Goal: Task Accomplishment & Management: Manage account settings

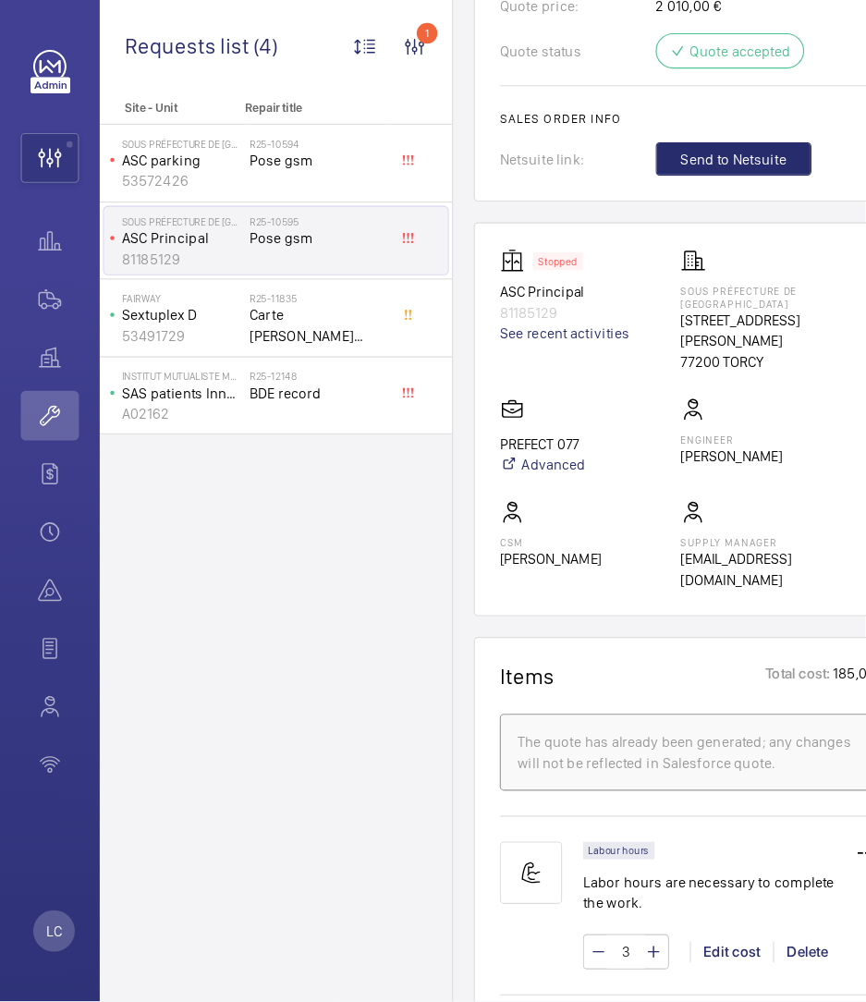
scroll to position [984, 0]
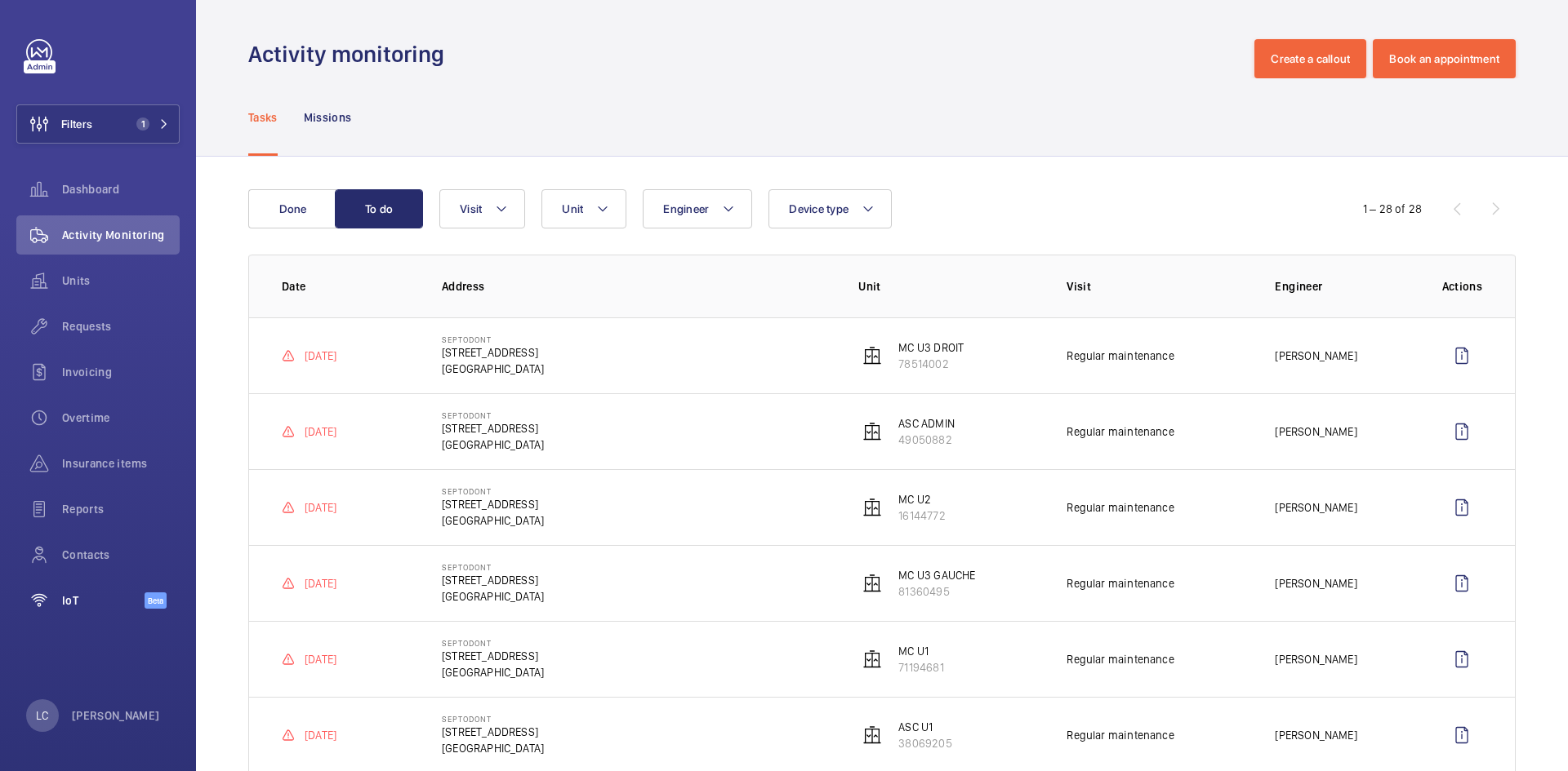
scroll to position [135, 0]
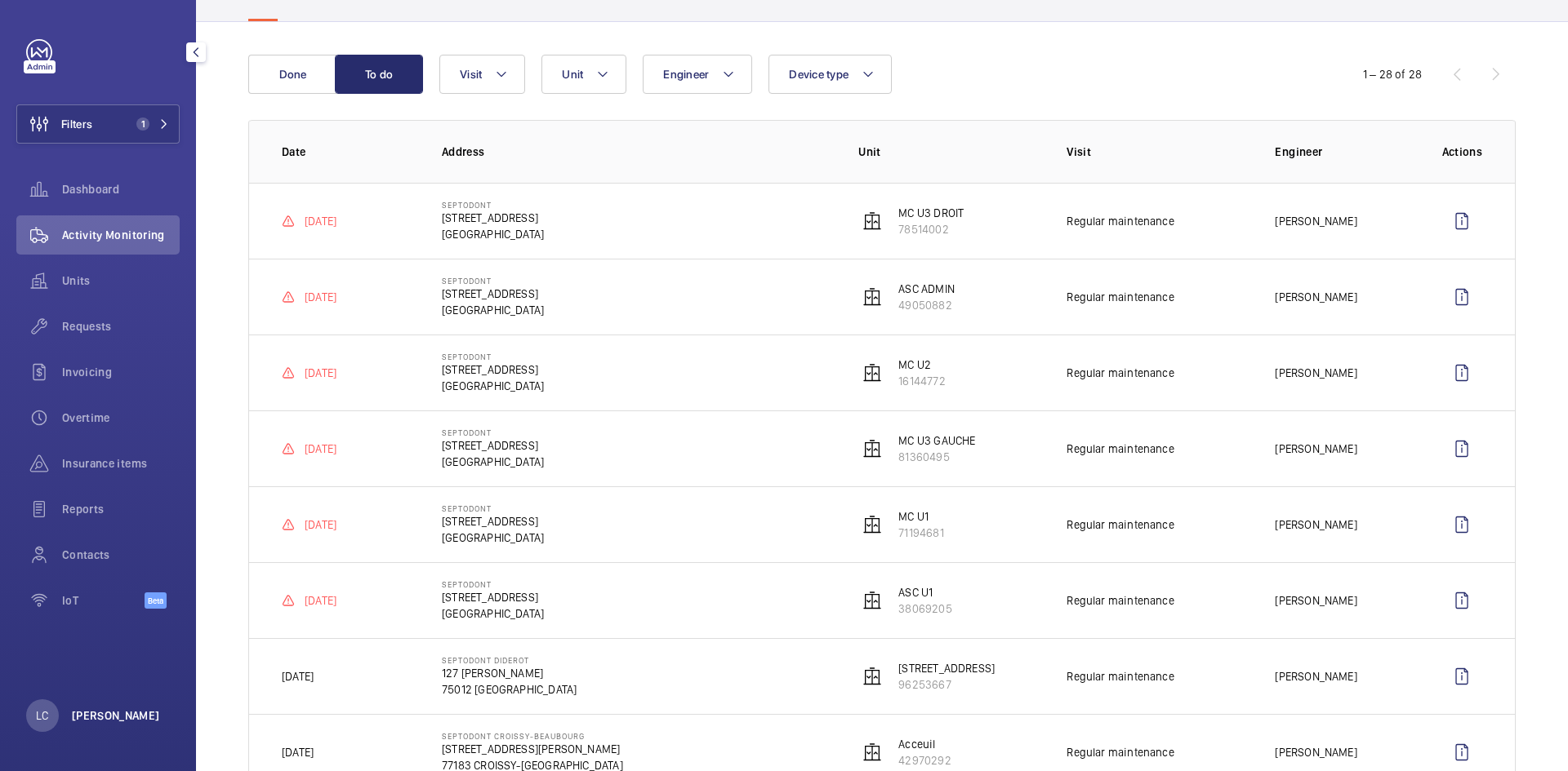
click at [124, 711] on p "Ling Chong" at bounding box center [116, 715] width 88 height 16
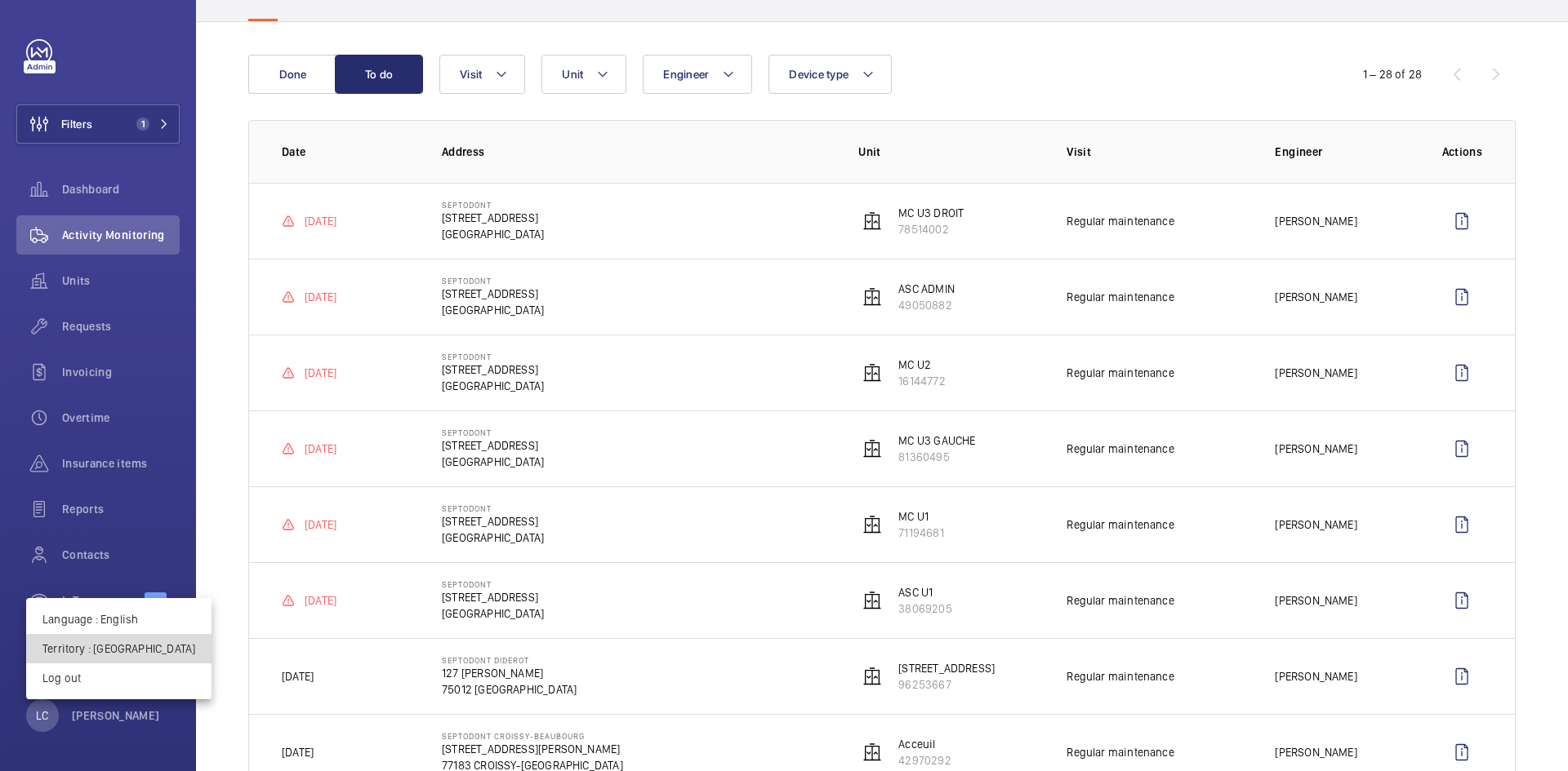
click at [139, 650] on button "Territory : France" at bounding box center [119, 648] width 186 height 29
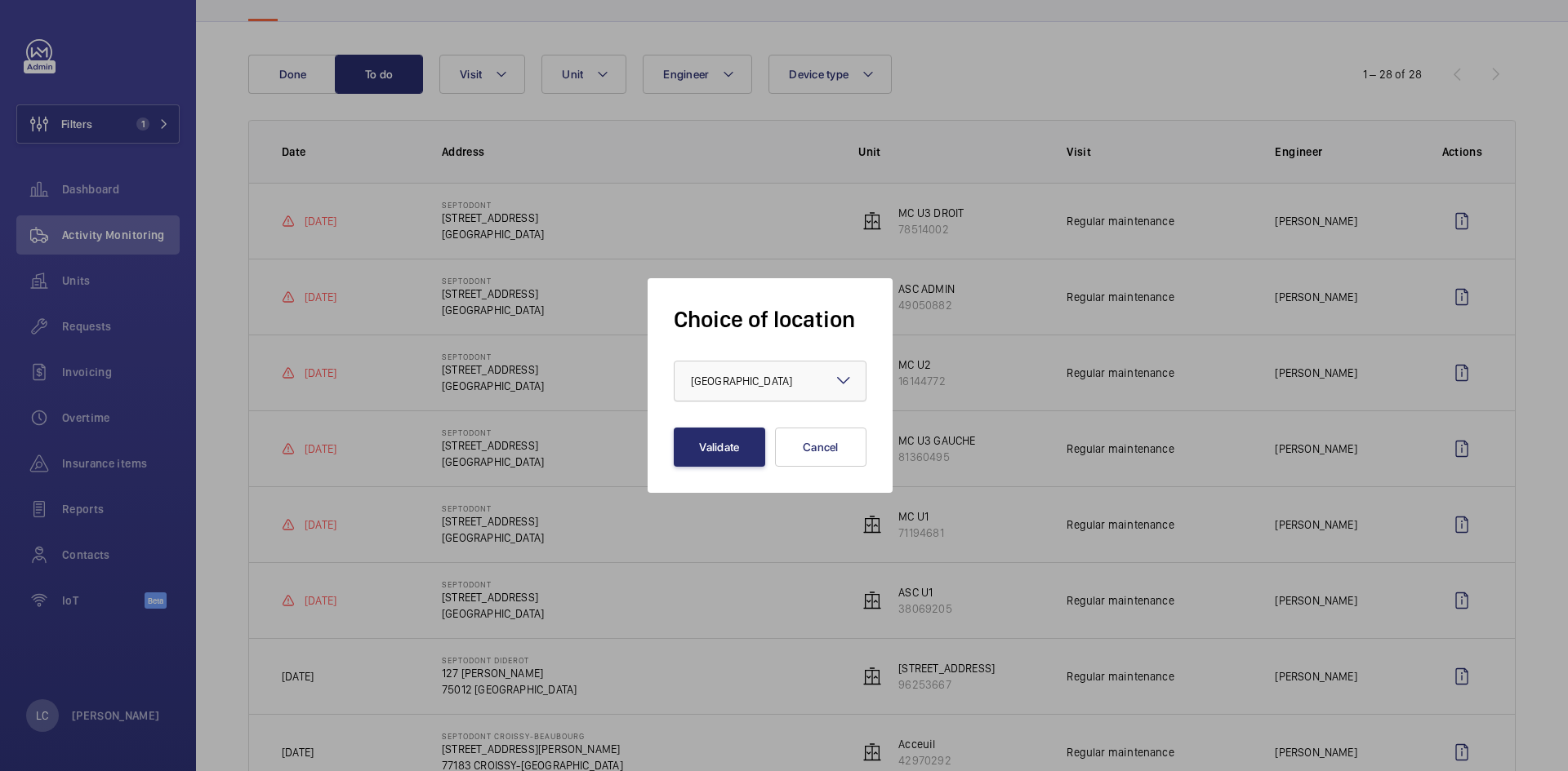
click at [725, 393] on div at bounding box center [769, 381] width 191 height 39
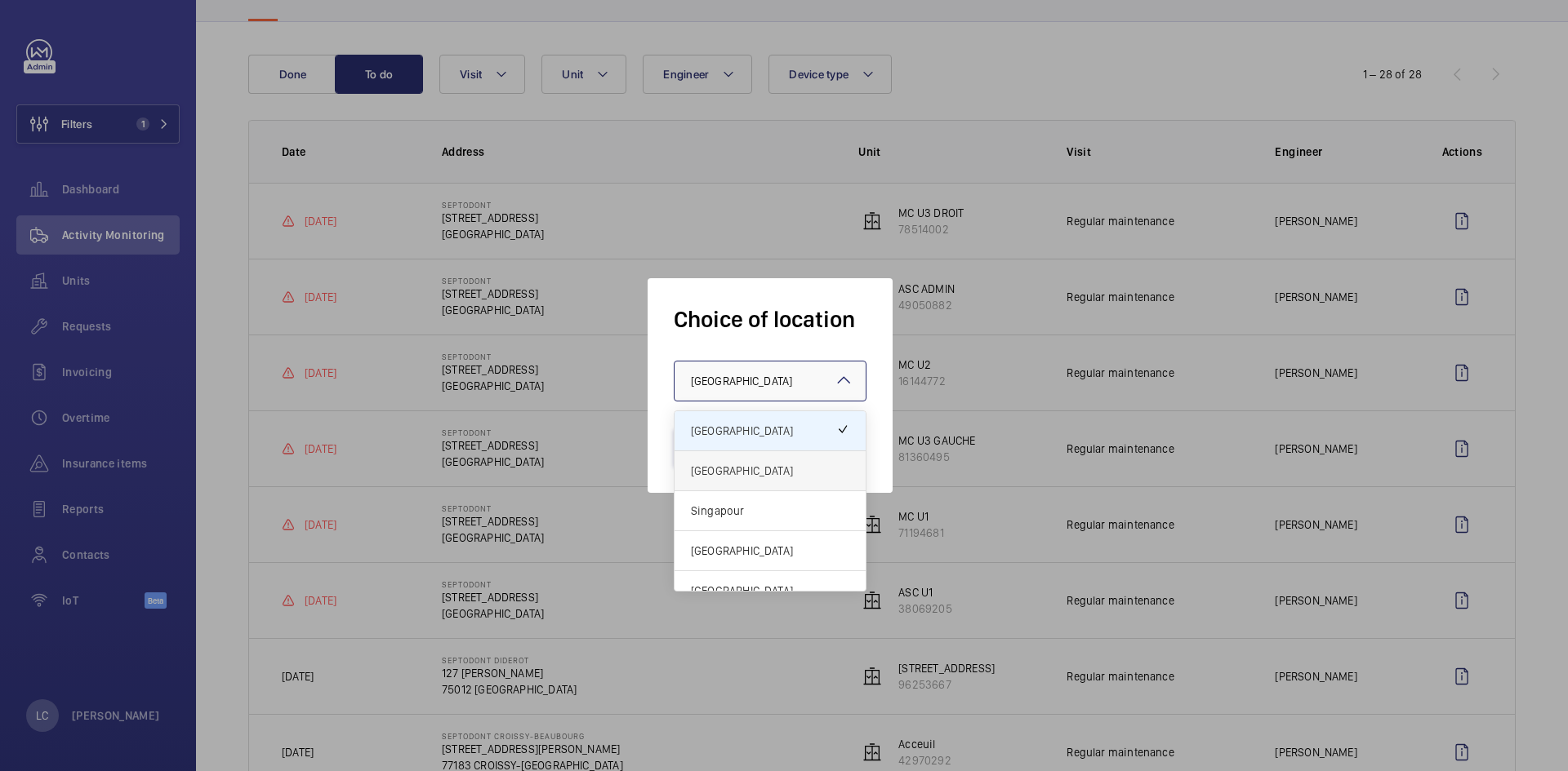
click at [731, 485] on div "United Kingdom" at bounding box center [769, 471] width 191 height 40
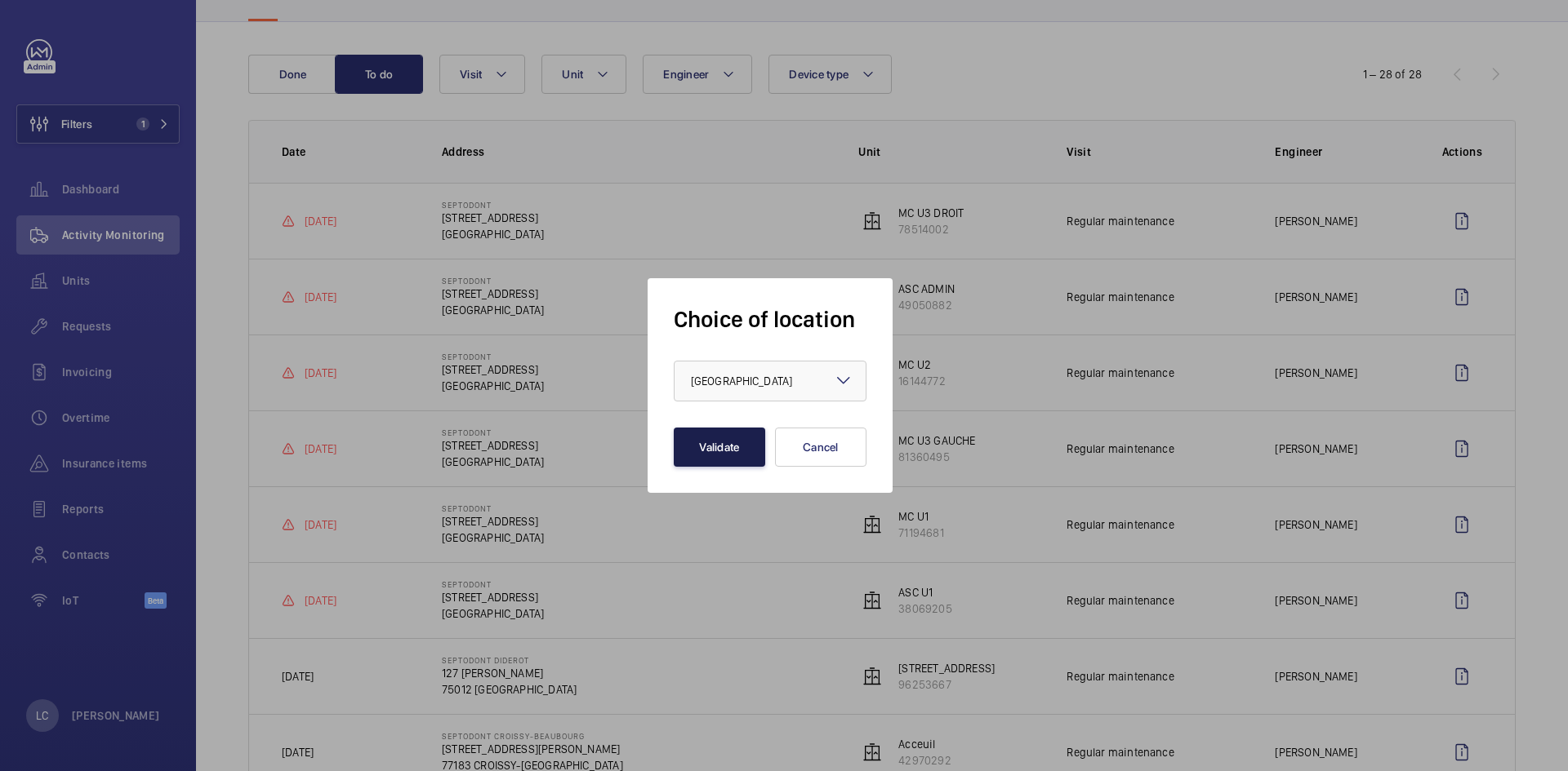
click at [727, 448] on button "Validate" at bounding box center [720, 447] width 92 height 39
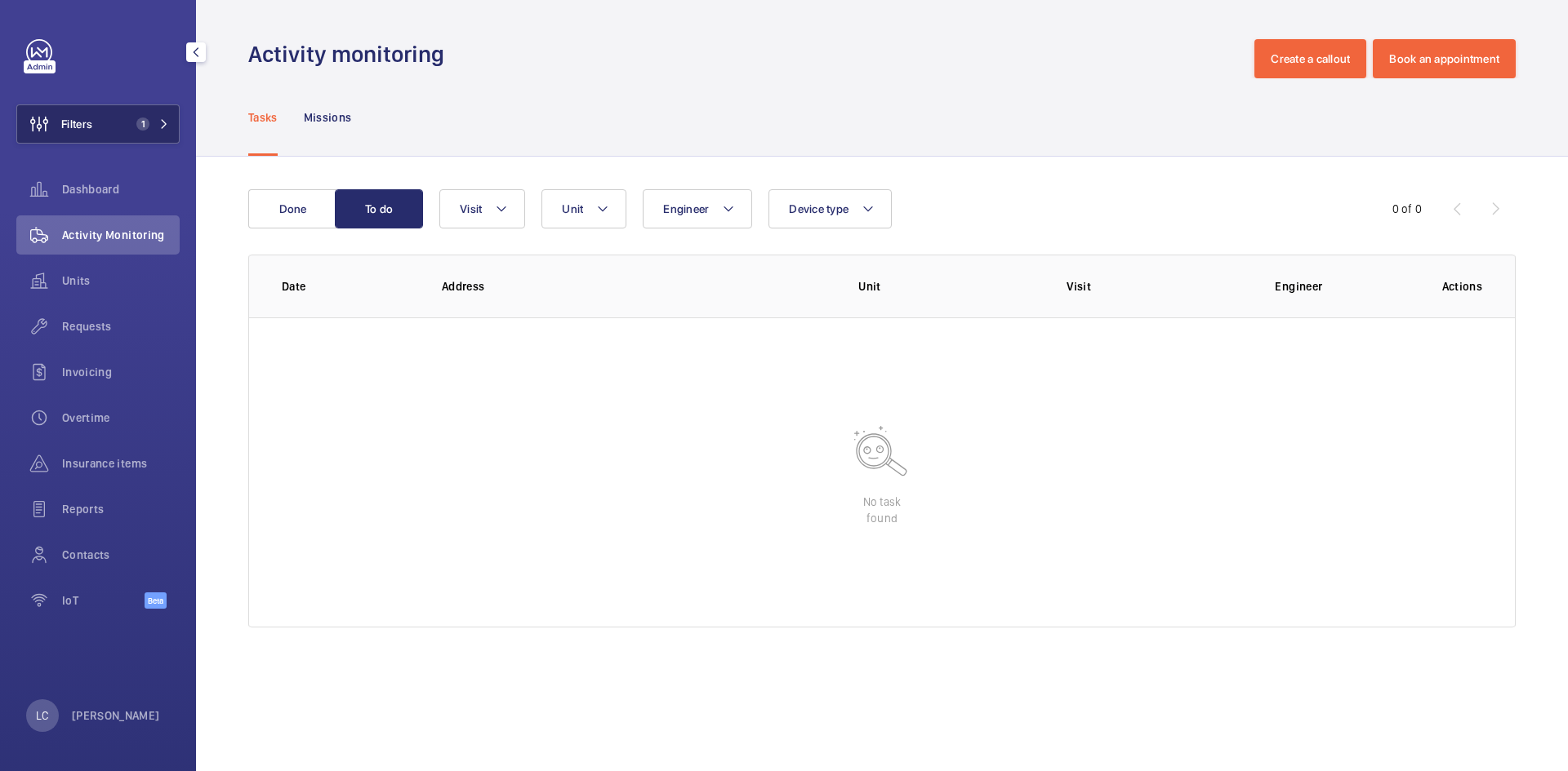
click at [133, 120] on span "1" at bounding box center [140, 124] width 19 height 13
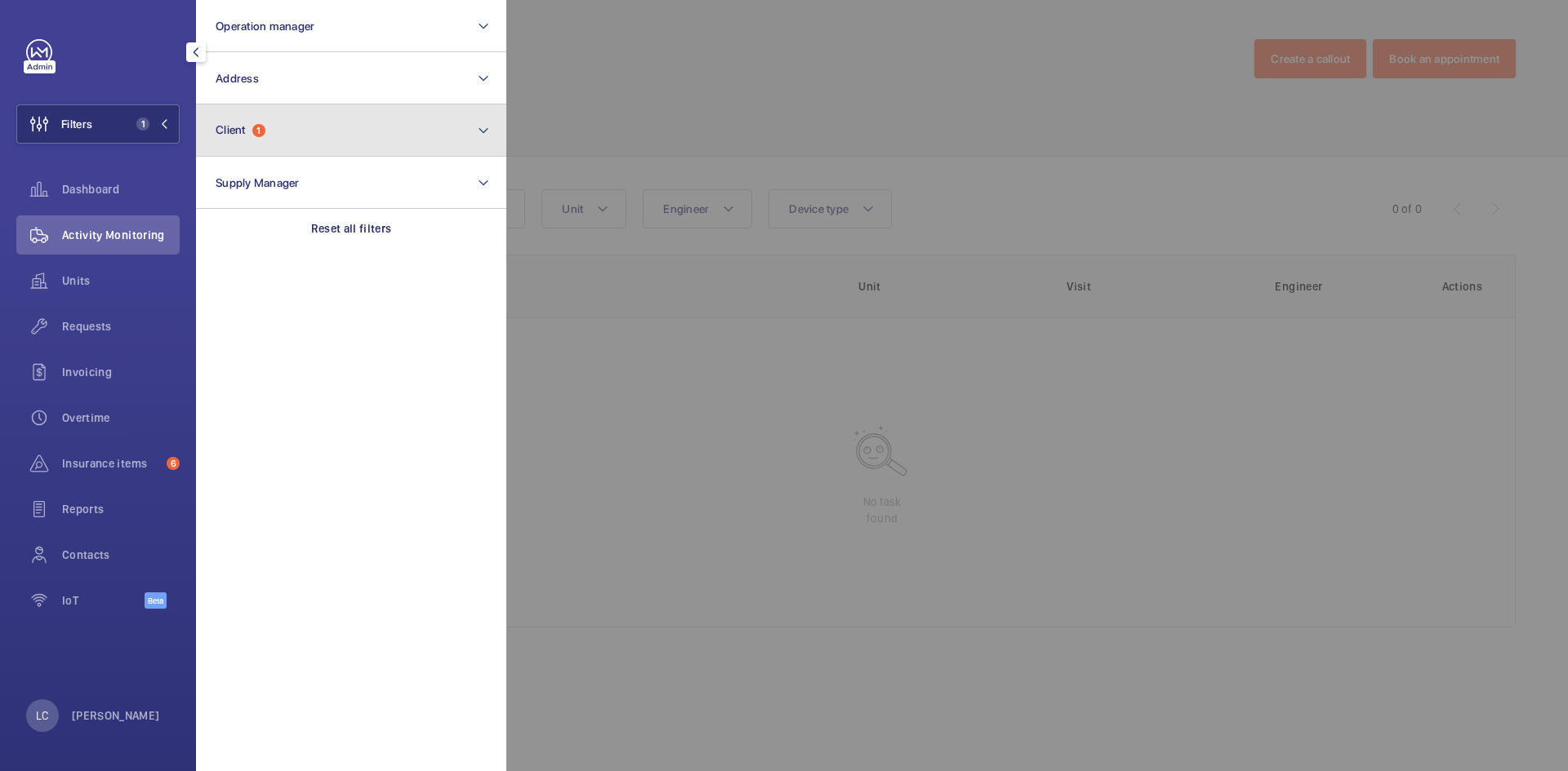
click at [244, 120] on button "Client 1" at bounding box center [351, 130] width 310 height 52
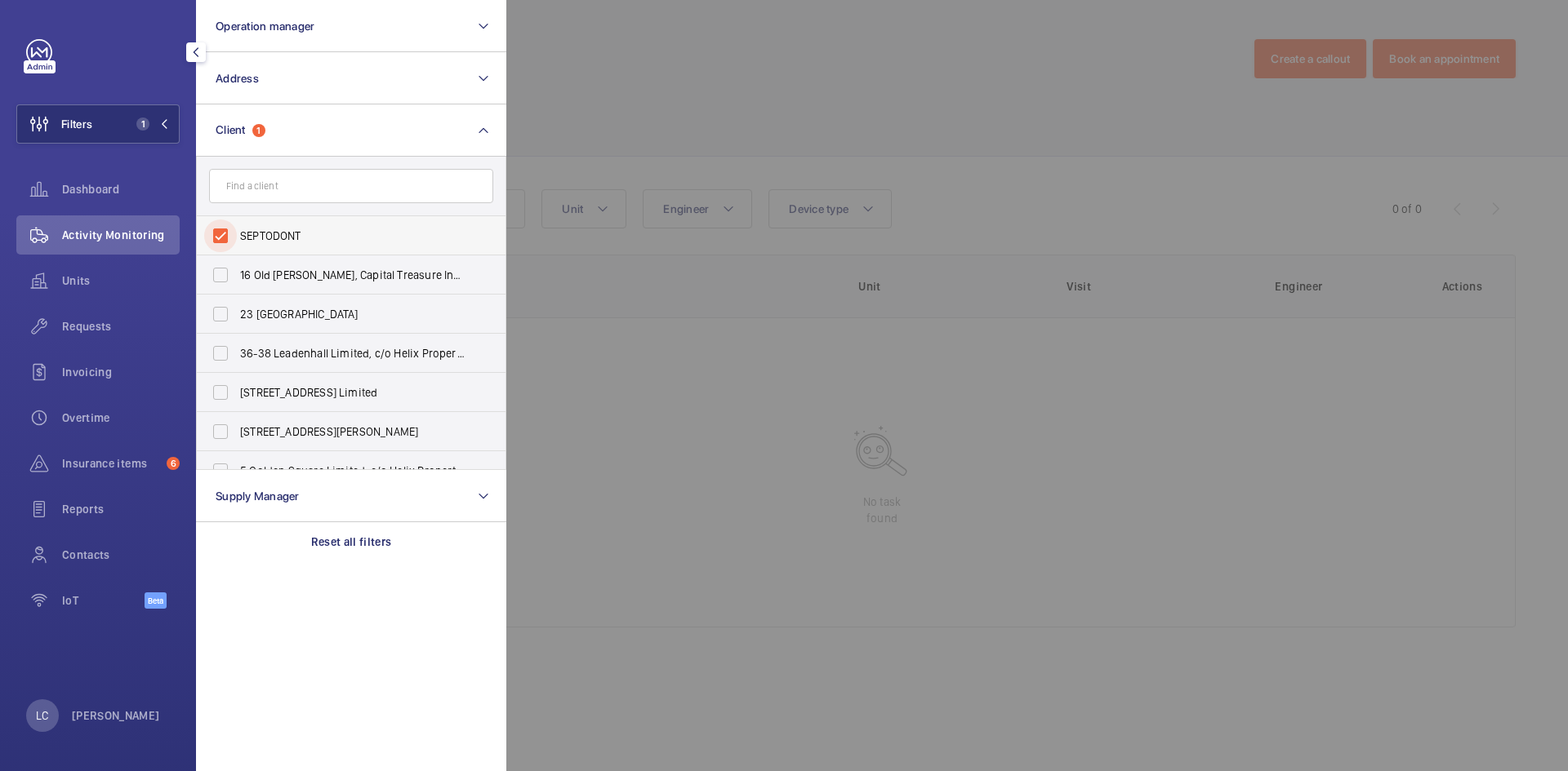
click at [224, 233] on input "SEPTODONT" at bounding box center [220, 236] width 33 height 33
checkbox input "false"
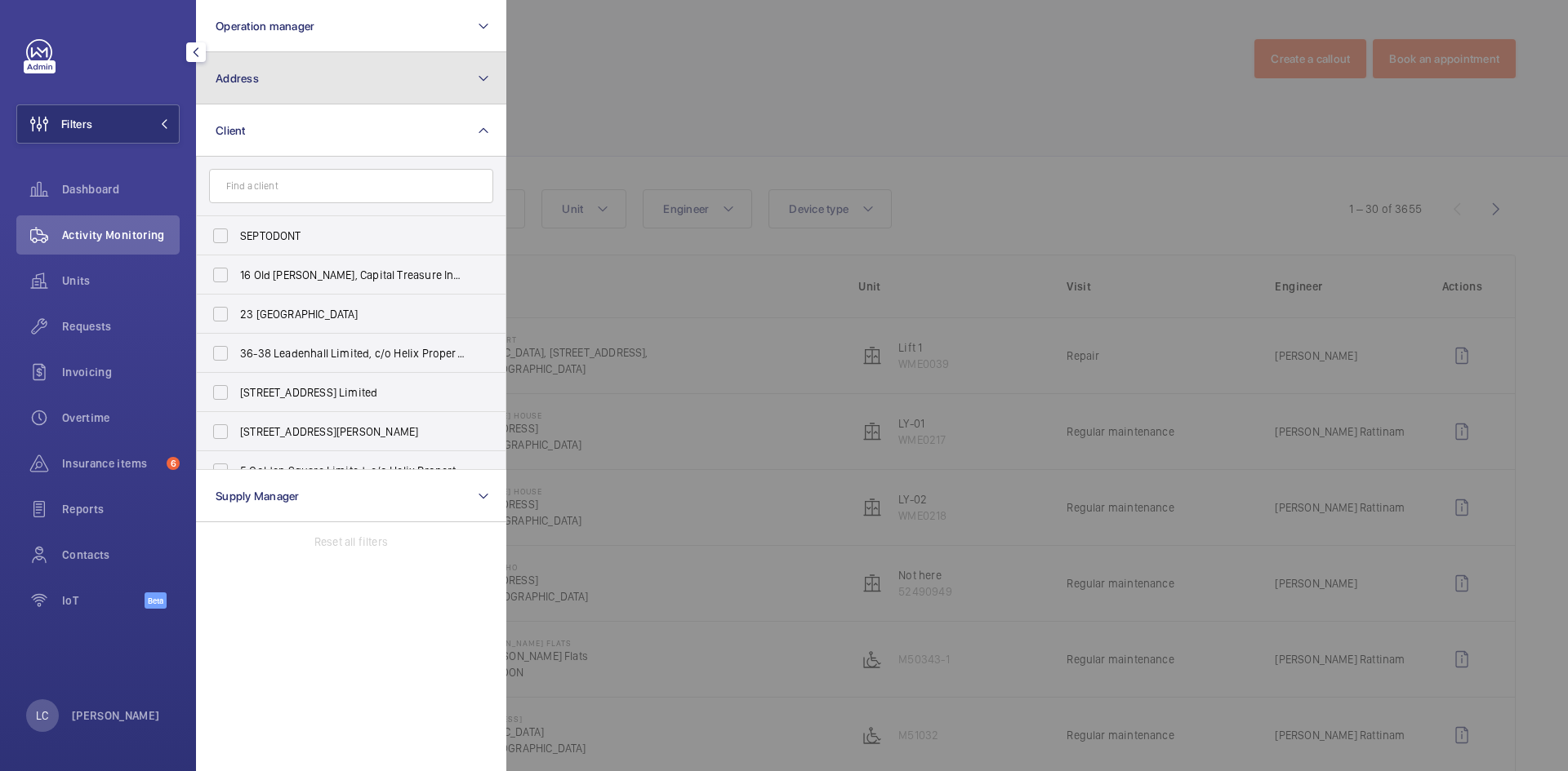
click at [242, 76] on span "Address" at bounding box center [237, 78] width 43 height 13
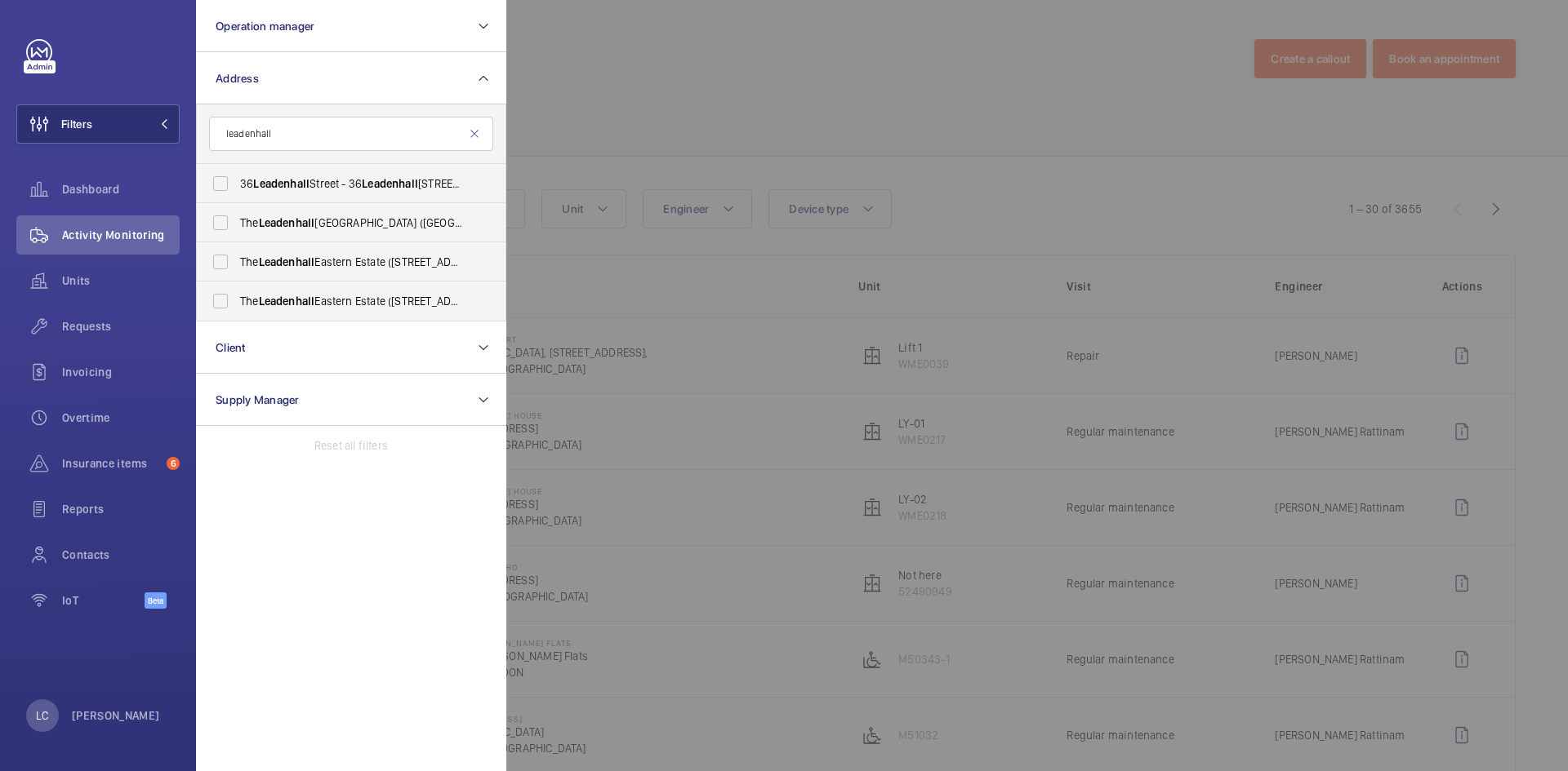
type input "leadenhall"
drag, startPoint x: 285, startPoint y: 140, endPoint x: 210, endPoint y: 146, distance: 75.2
click at [210, 146] on input "leadenhall" at bounding box center [352, 133] width 284 height 34
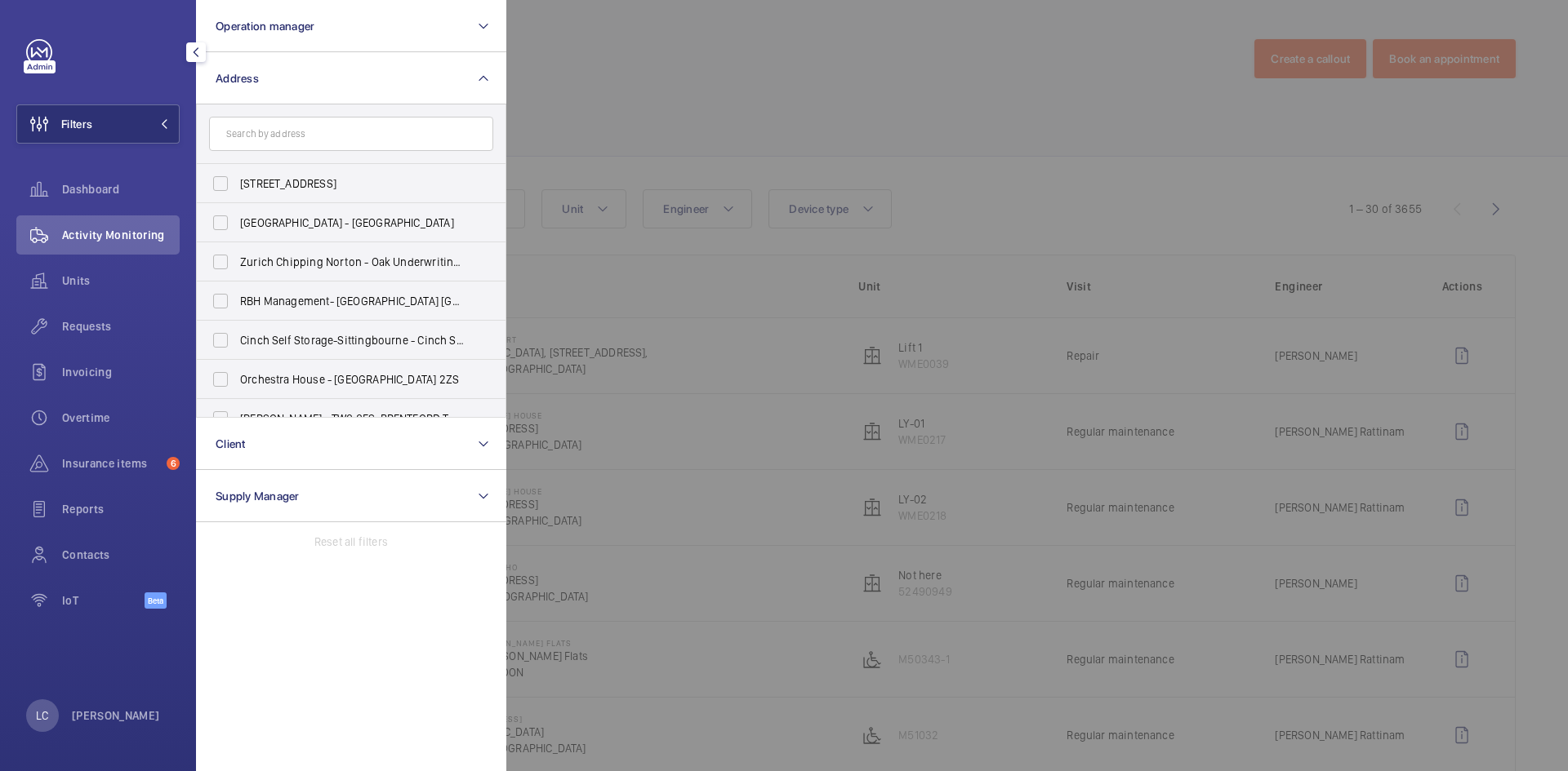
click at [617, 98] on div at bounding box center [1290, 385] width 1568 height 771
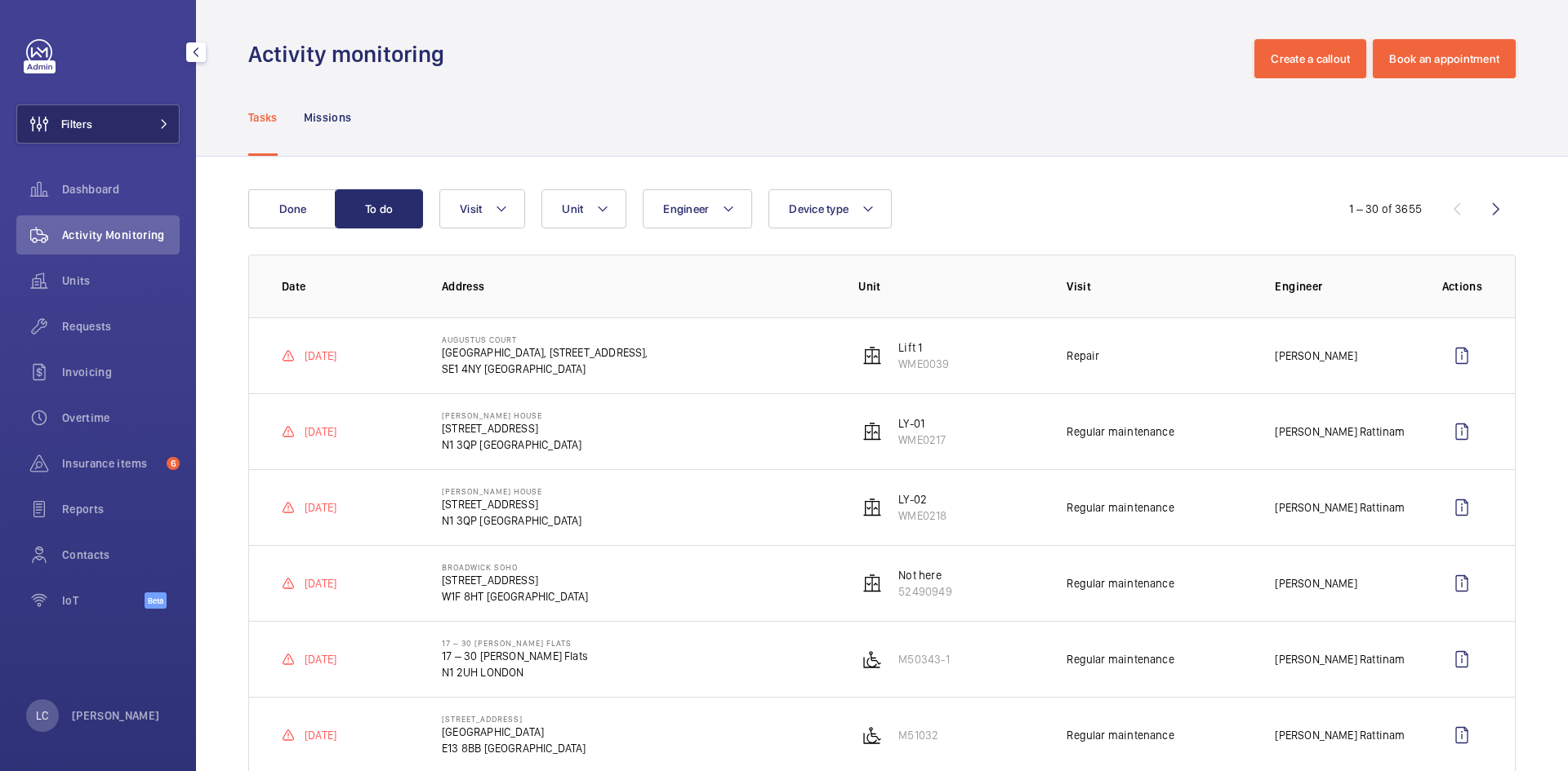
click at [73, 122] on span "Filters" at bounding box center [76, 124] width 31 height 16
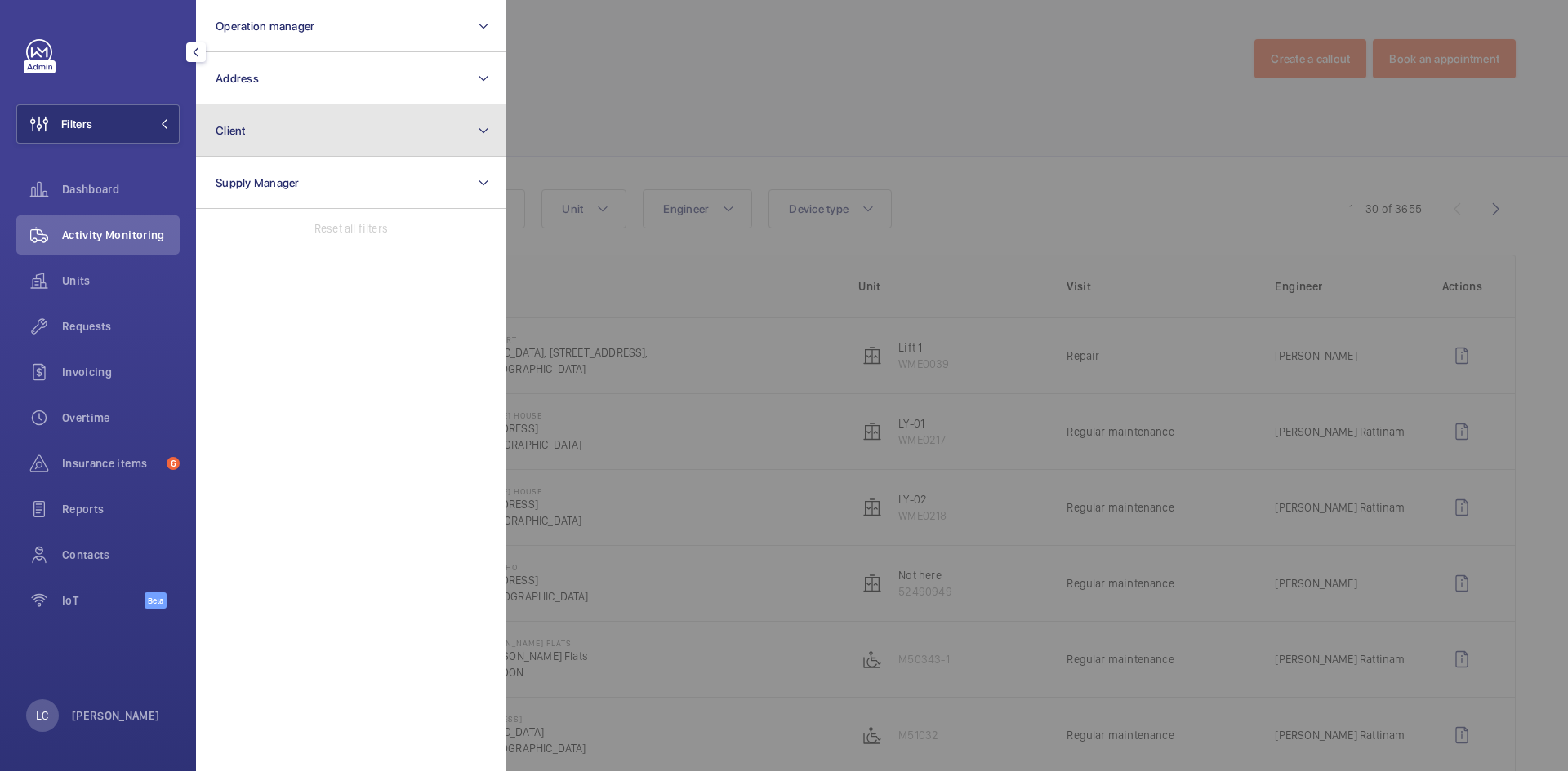
click at [312, 125] on button "Client" at bounding box center [351, 130] width 310 height 52
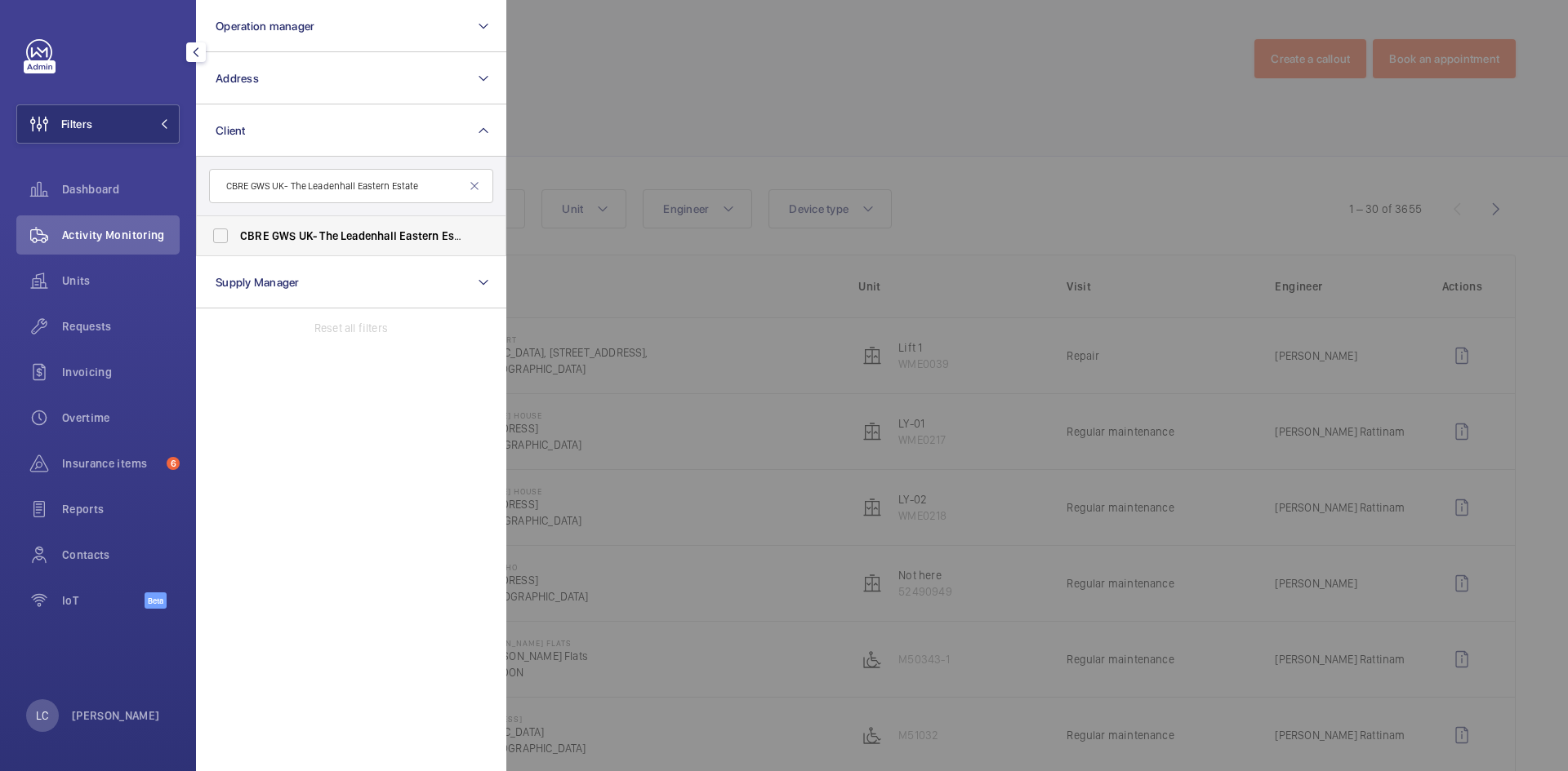
type input "CBRE GWS UK- The Leadenhall Eastern Estate"
click at [424, 232] on span "Eastern" at bounding box center [419, 236] width 39 height 13
click at [237, 232] on input "CBRE GWS UK- The Leadenhall Eastern Estate" at bounding box center [220, 236] width 33 height 33
checkbox input "true"
click at [649, 146] on div at bounding box center [1290, 385] width 1568 height 771
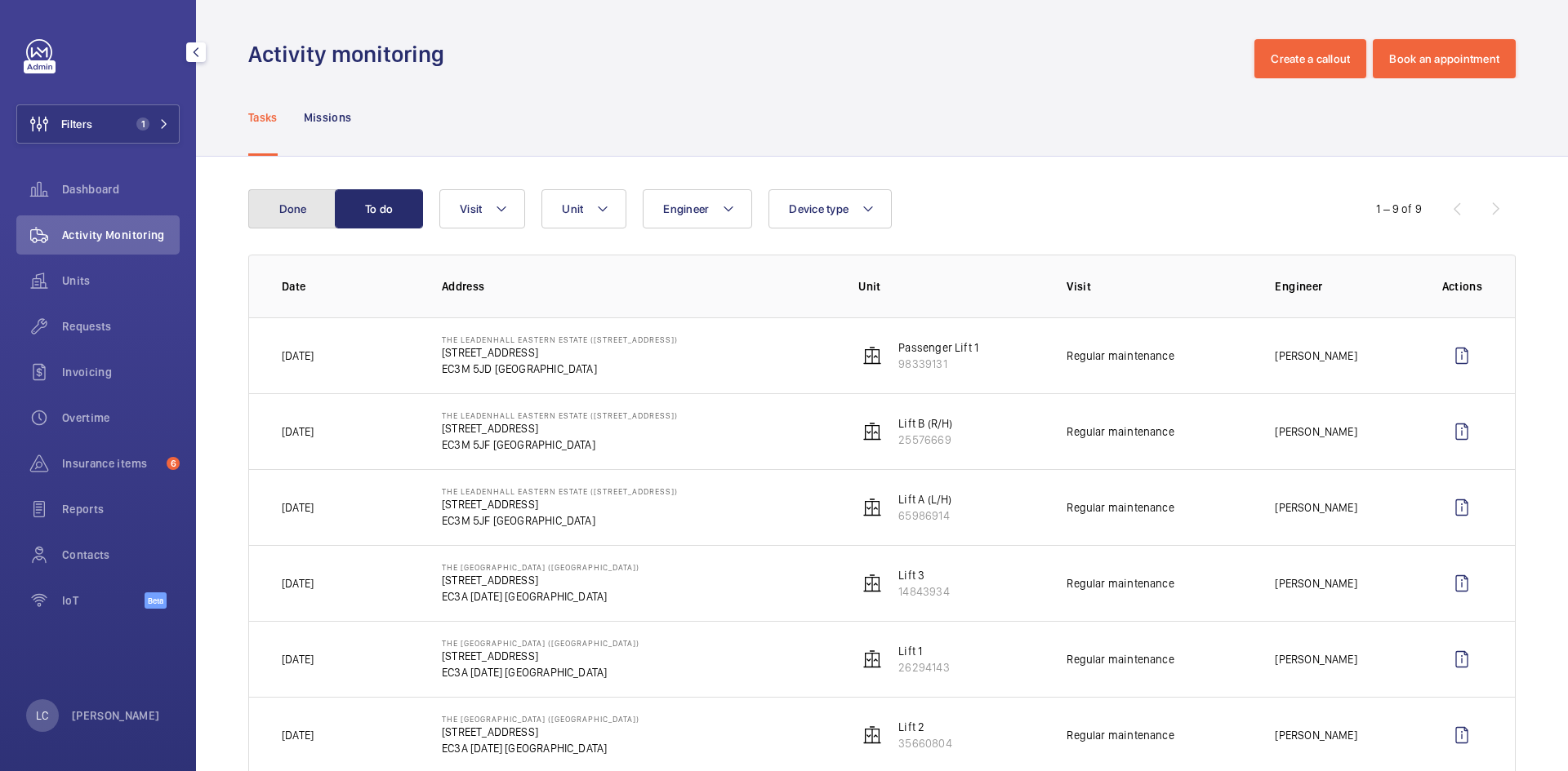
click at [295, 197] on button "Done" at bounding box center [292, 208] width 88 height 39
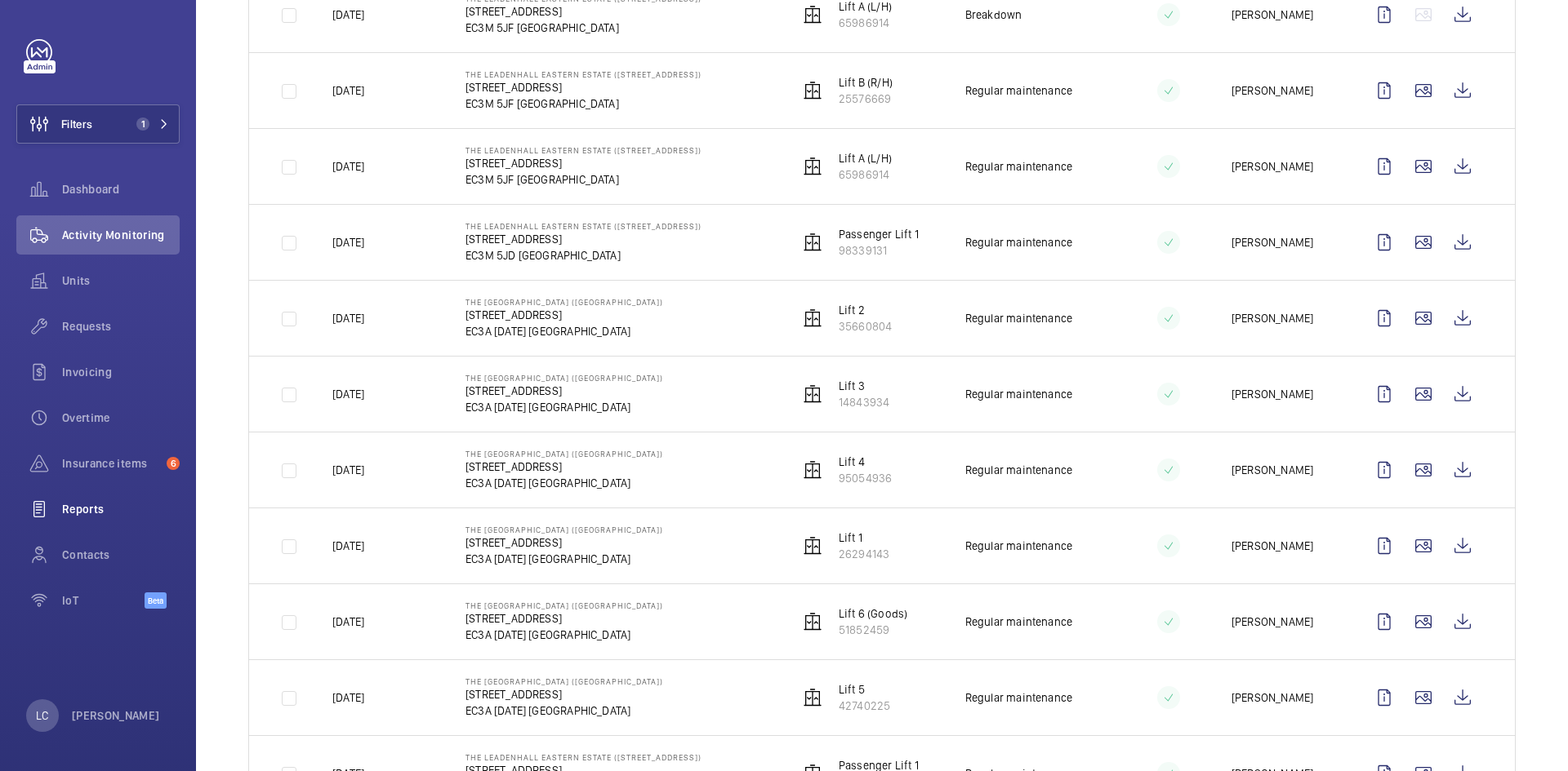
scroll to position [81, 0]
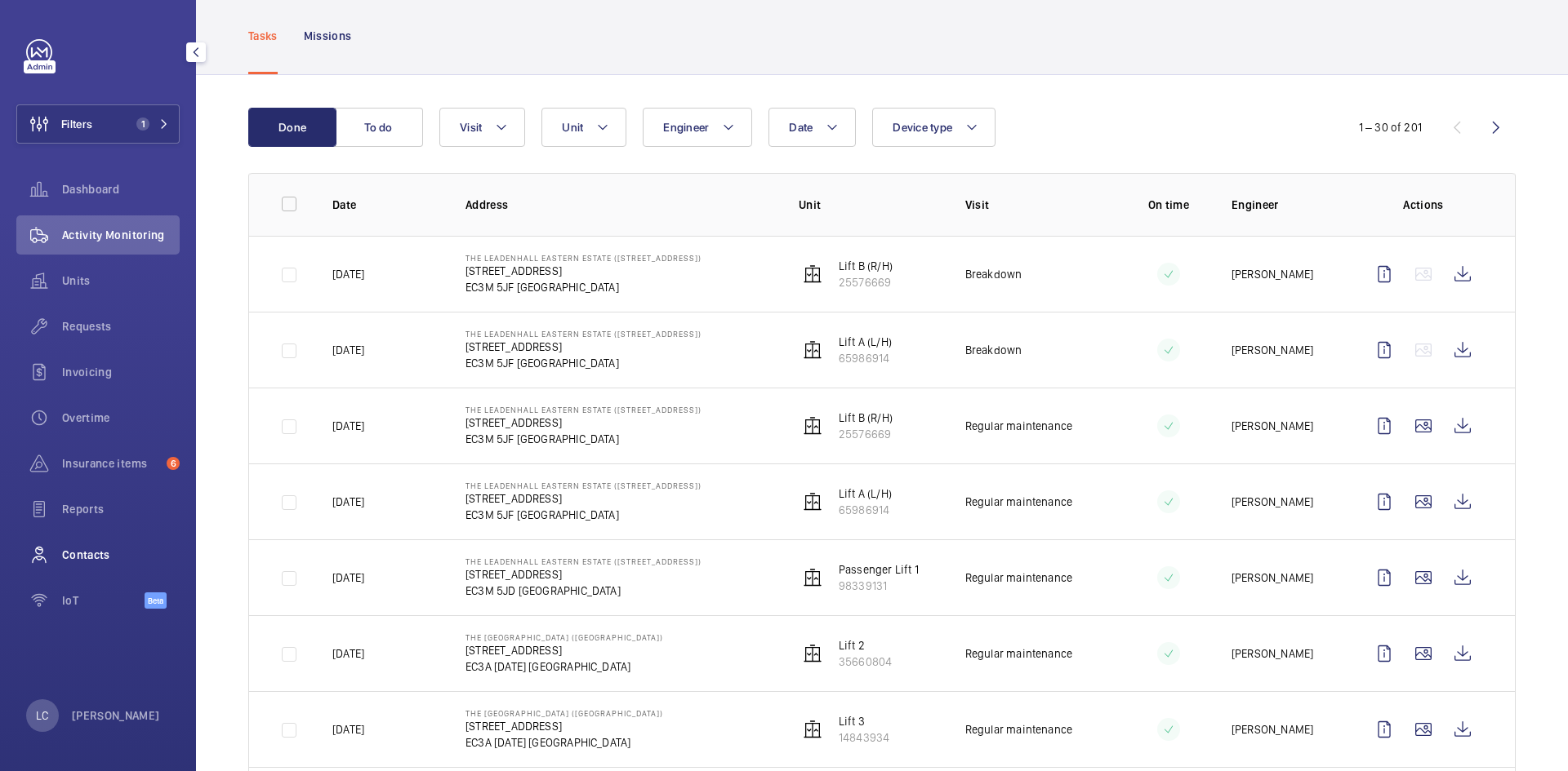
click at [95, 559] on span "Contacts" at bounding box center [120, 555] width 117 height 16
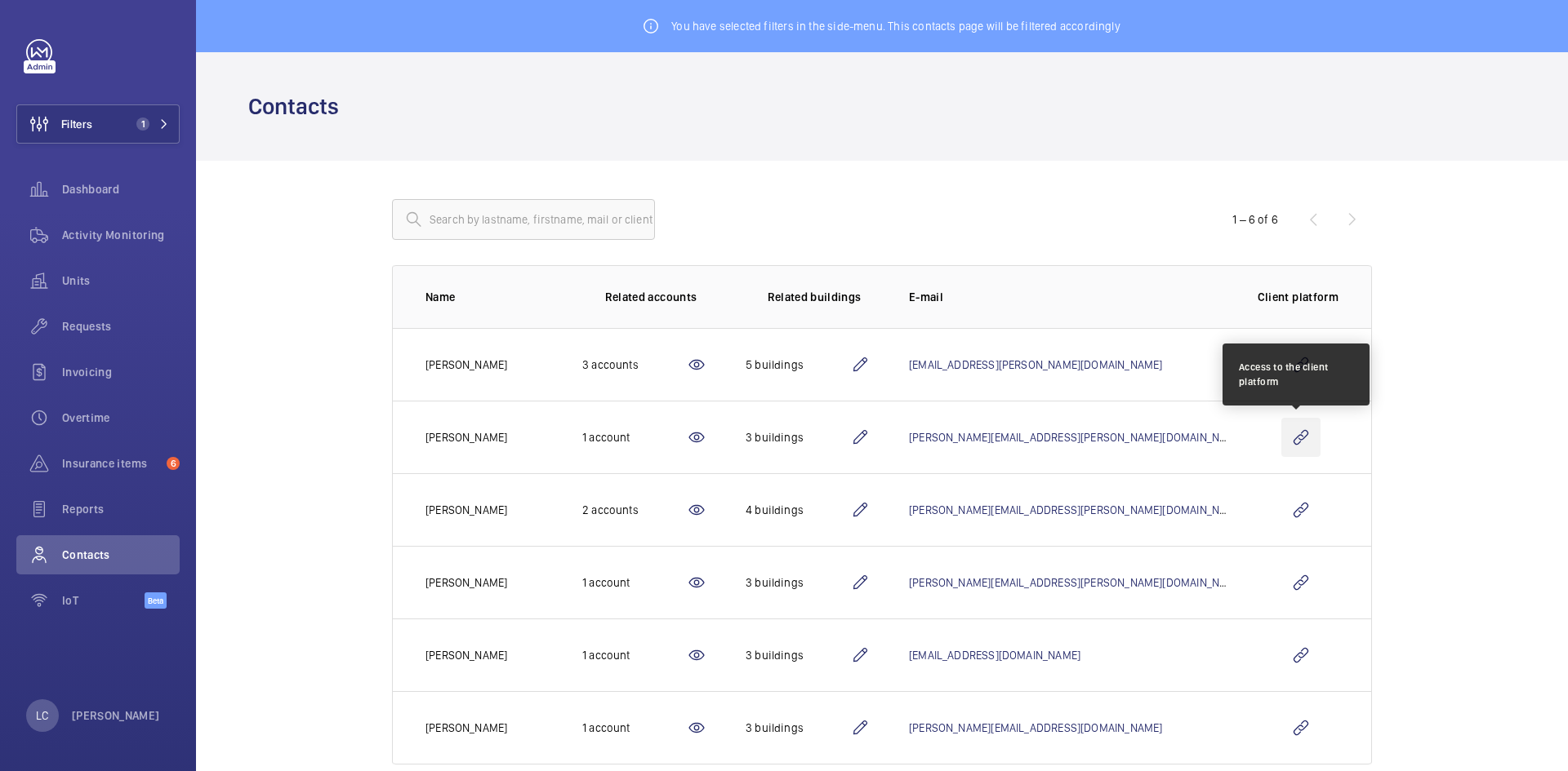
click at [1296, 446] on wm-front-icon-button at bounding box center [1300, 437] width 39 height 39
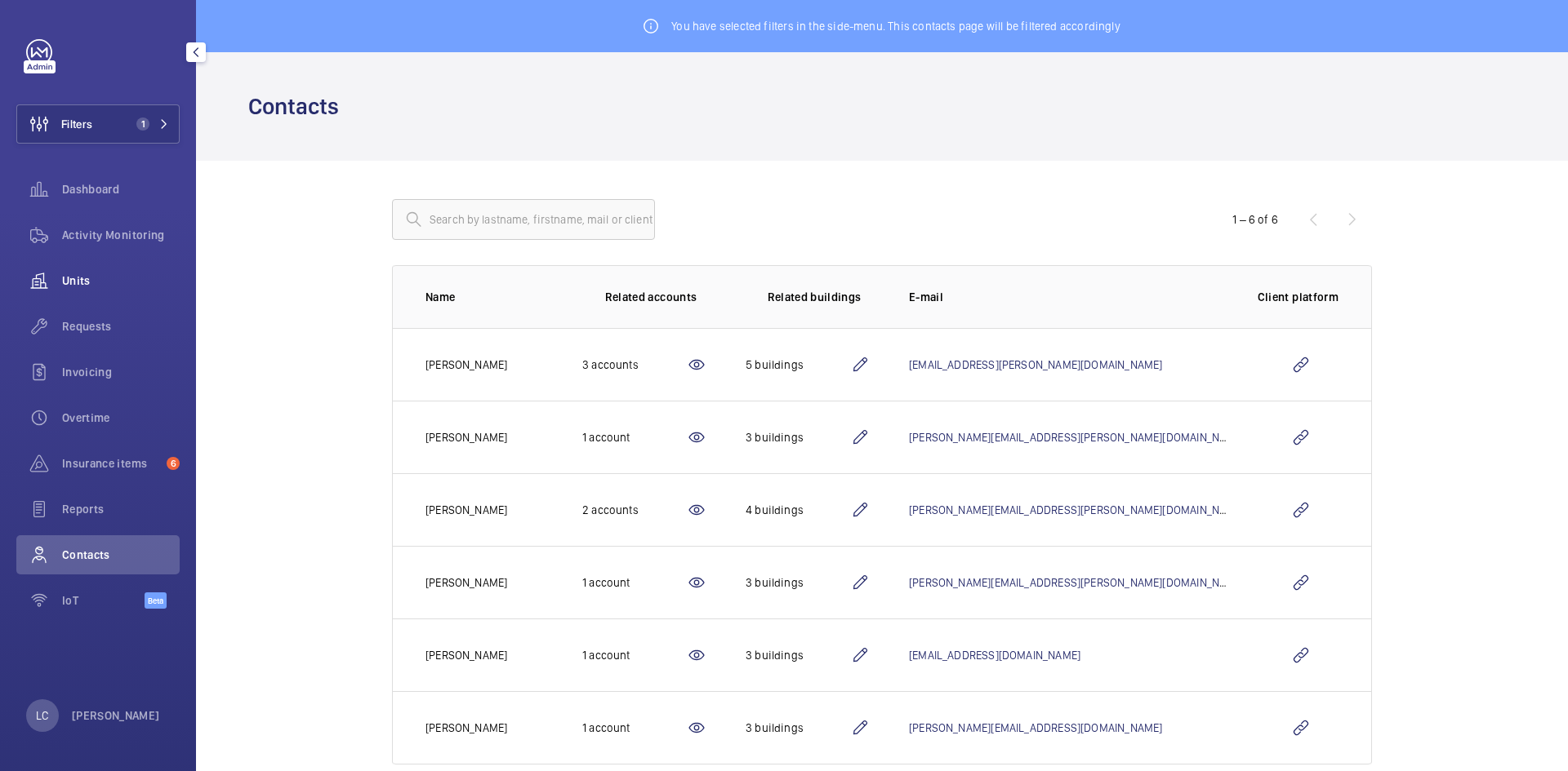
click at [148, 277] on span "Units" at bounding box center [120, 281] width 117 height 16
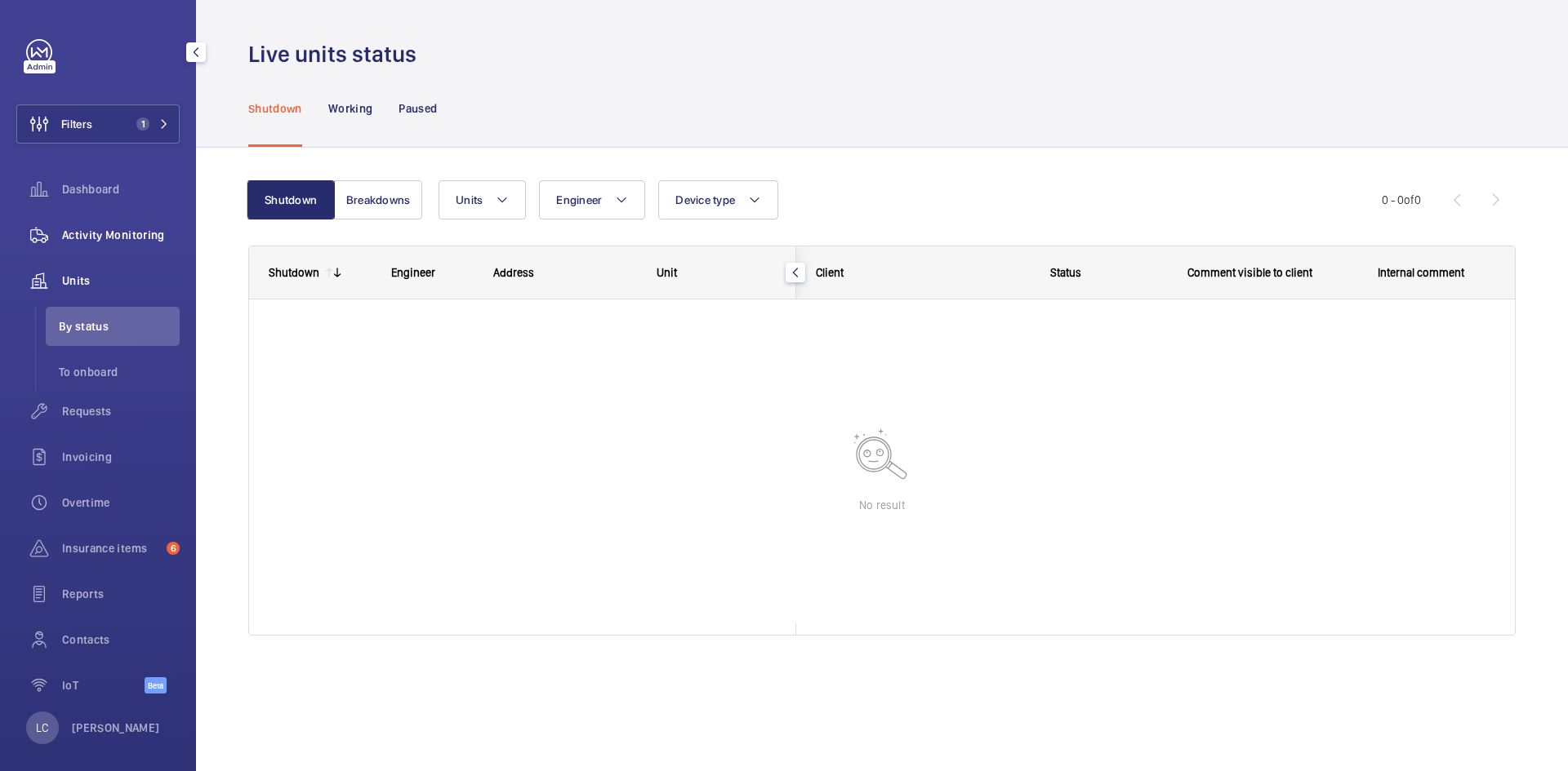
click at [106, 233] on span "Activity Monitoring" at bounding box center [120, 235] width 117 height 16
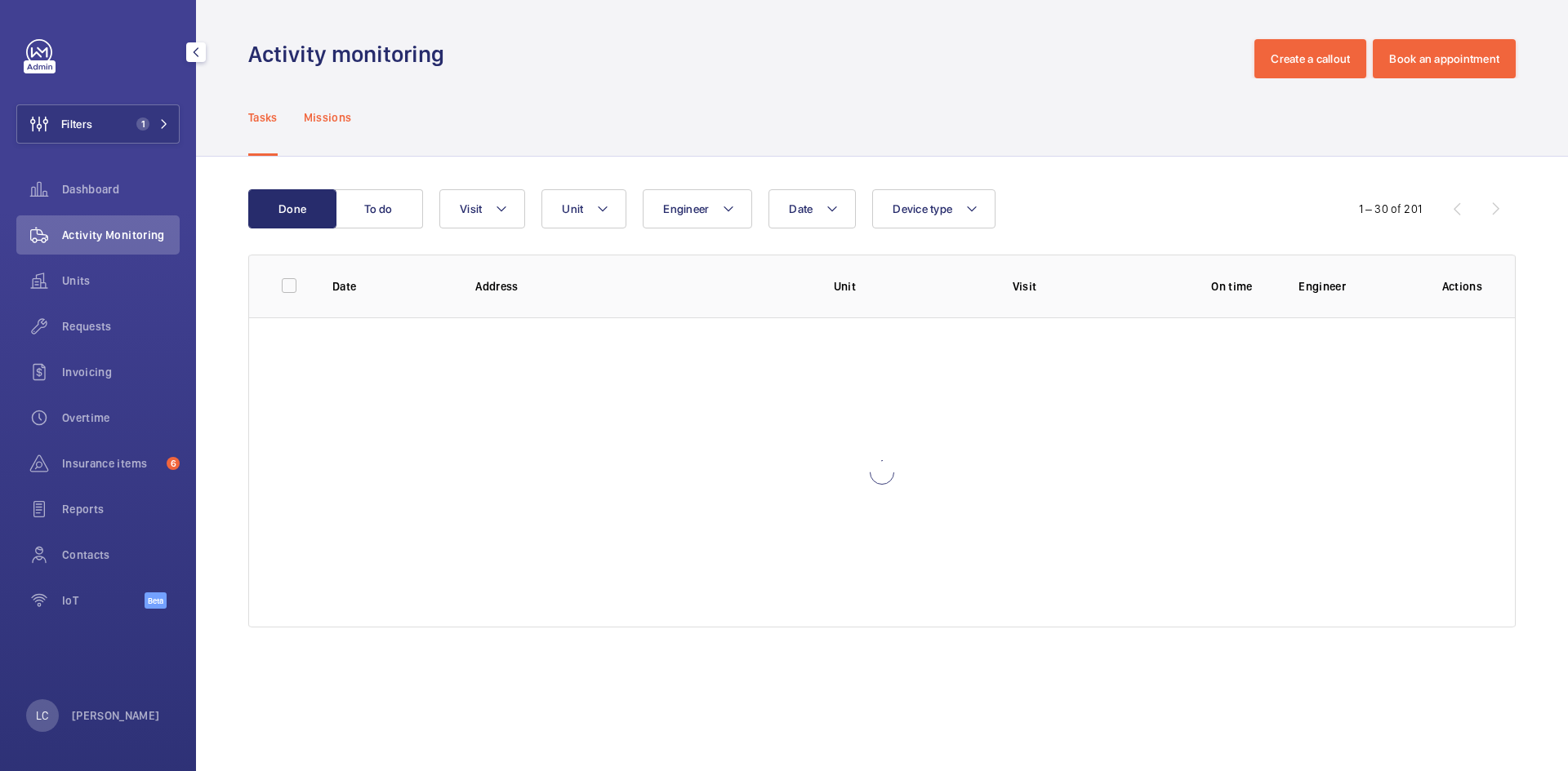
click at [334, 124] on p "Missions" at bounding box center [328, 117] width 49 height 16
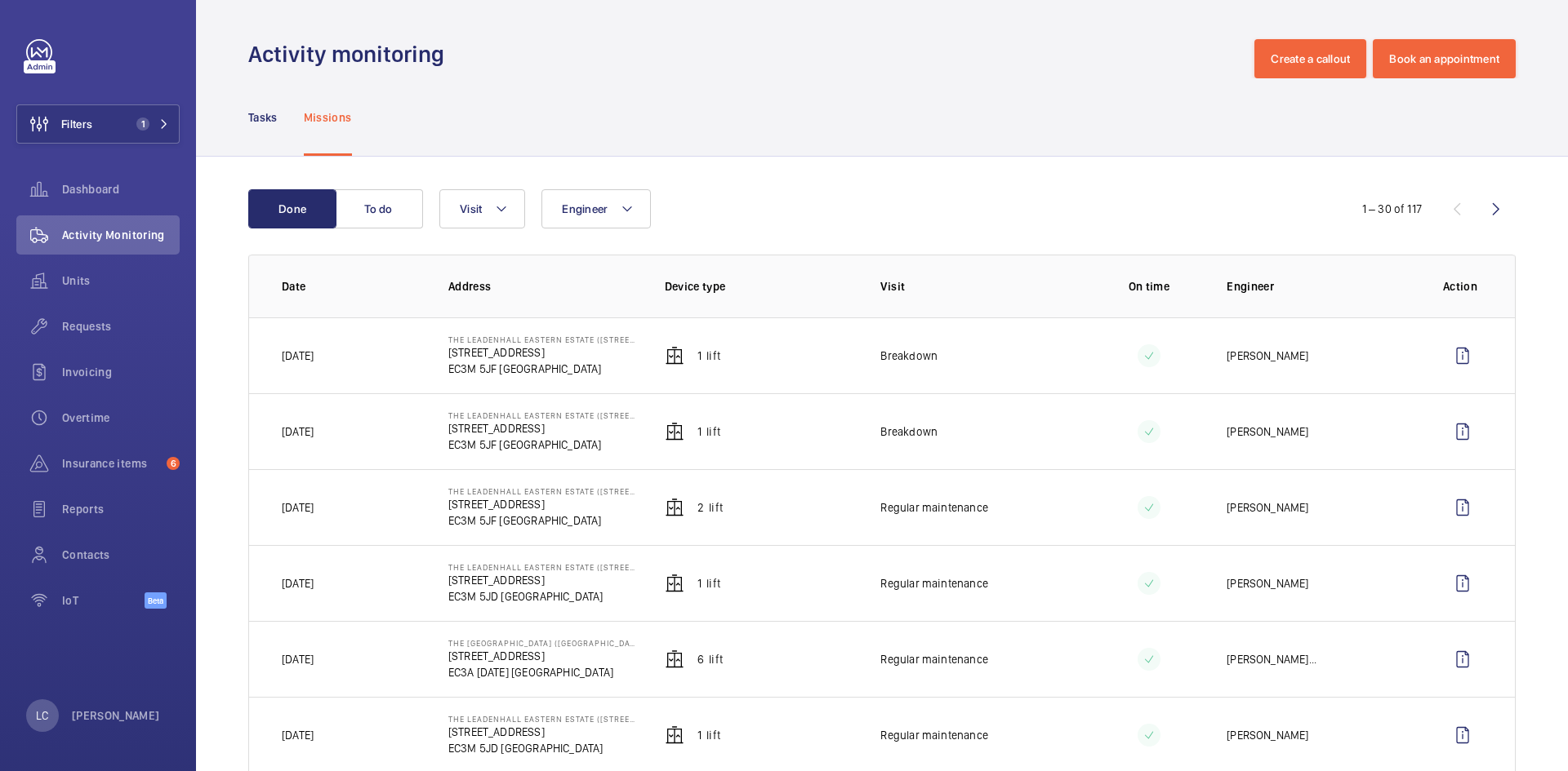
scroll to position [81, 0]
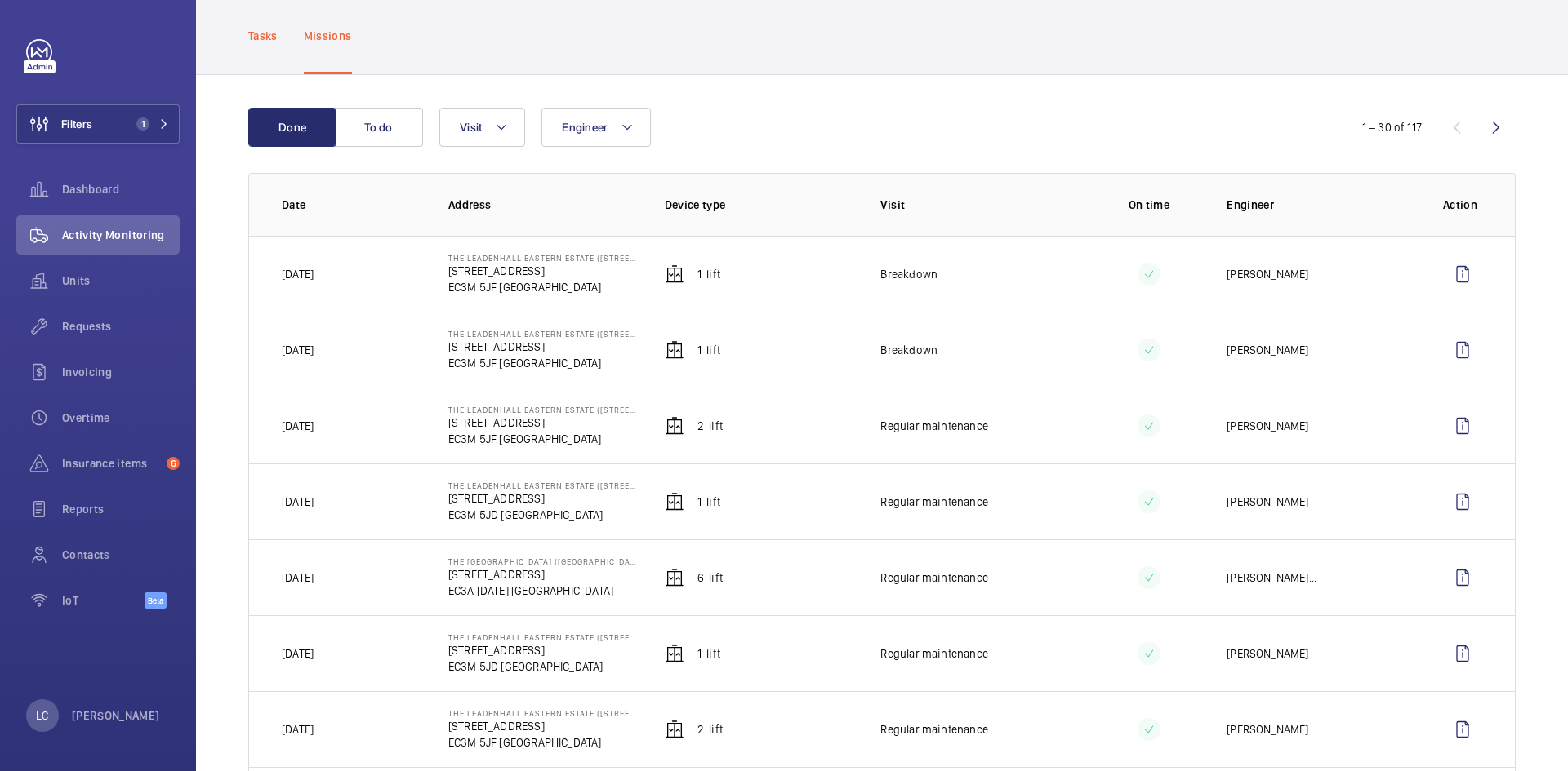
click at [272, 34] on p "Tasks" at bounding box center [262, 35] width 29 height 16
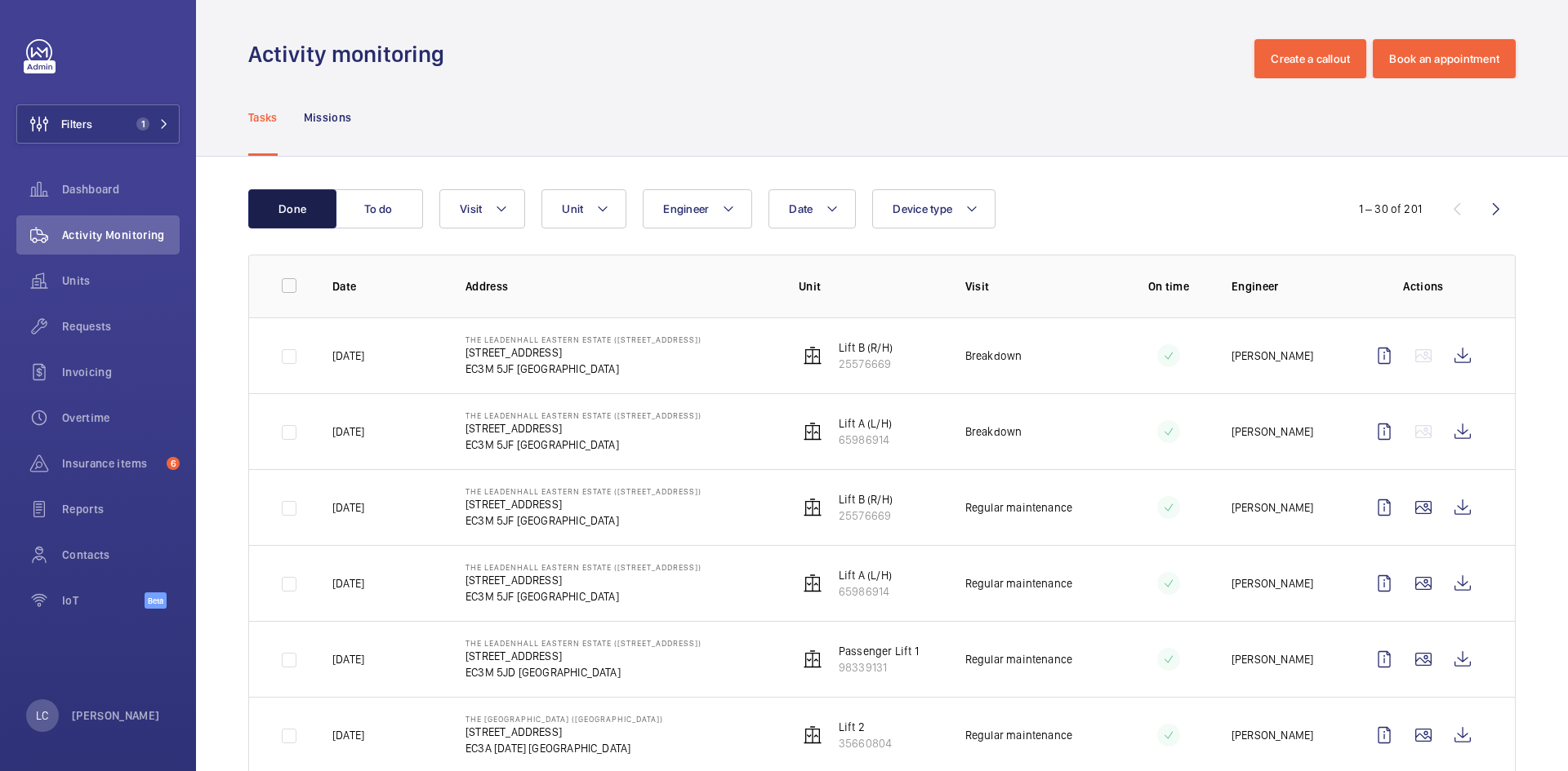
click at [312, 208] on button "Done" at bounding box center [292, 208] width 88 height 39
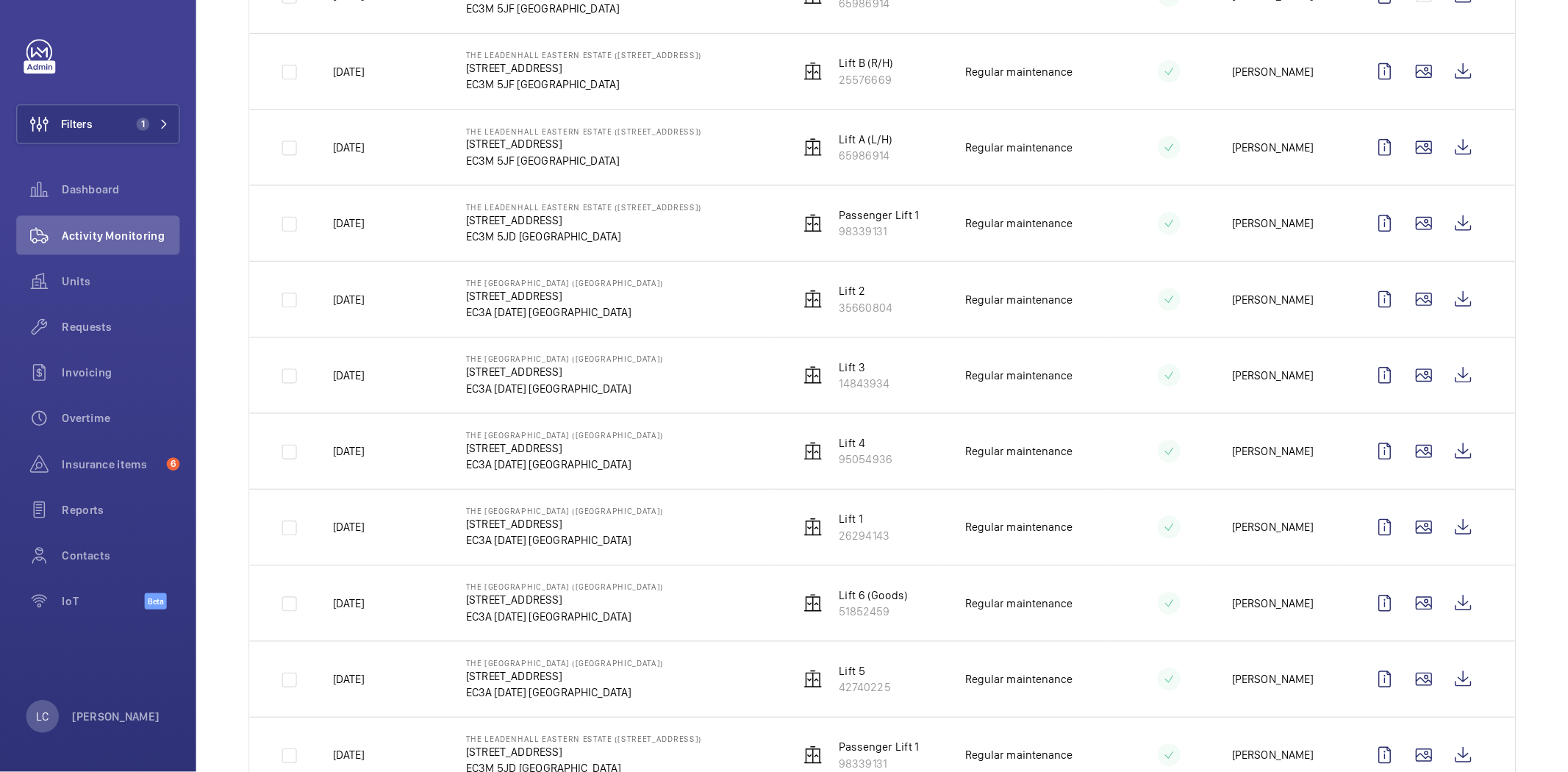
scroll to position [368, 0]
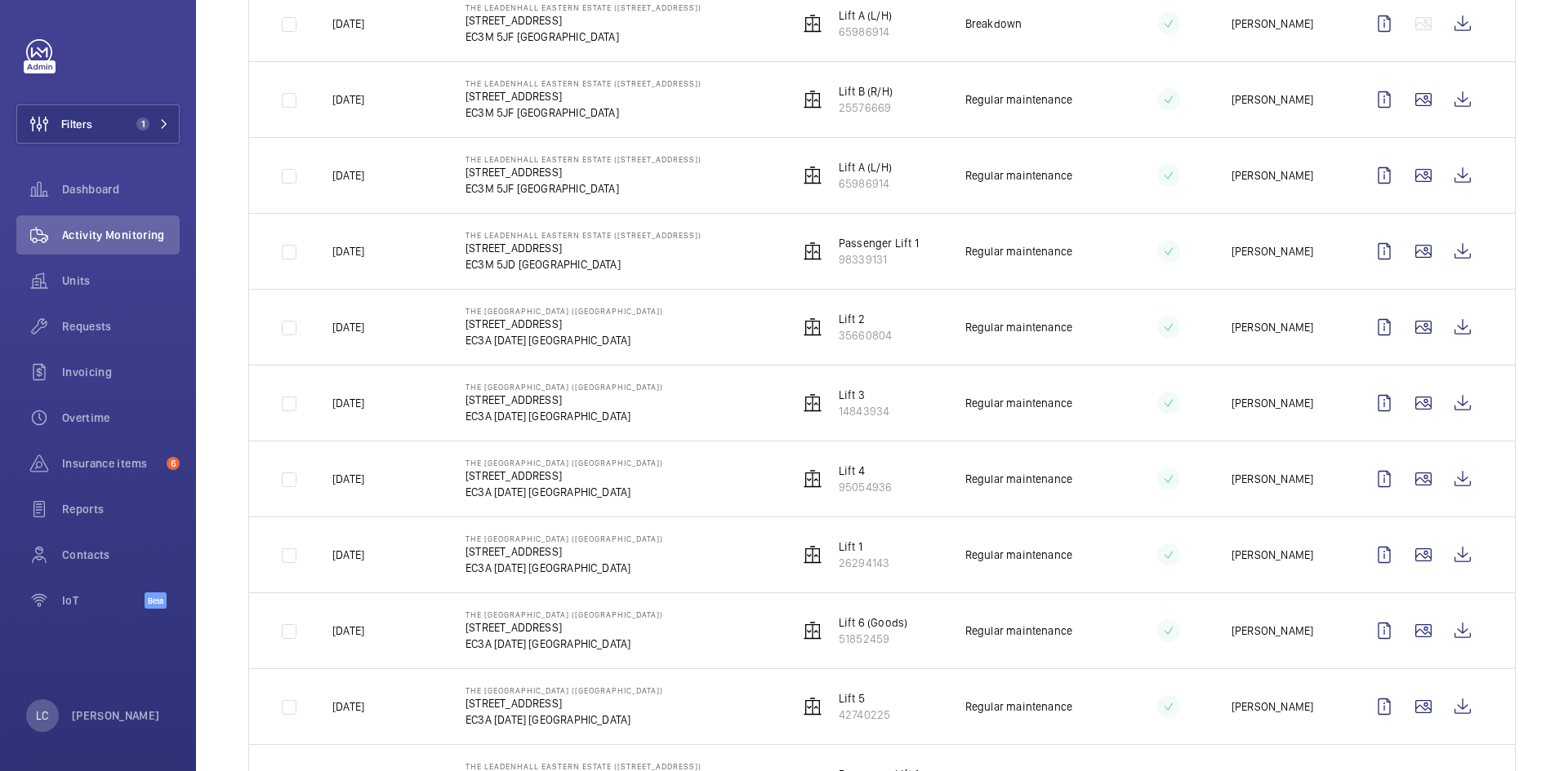
click at [1071, 202] on td "Regular maintenance" at bounding box center [1022, 175] width 167 height 76
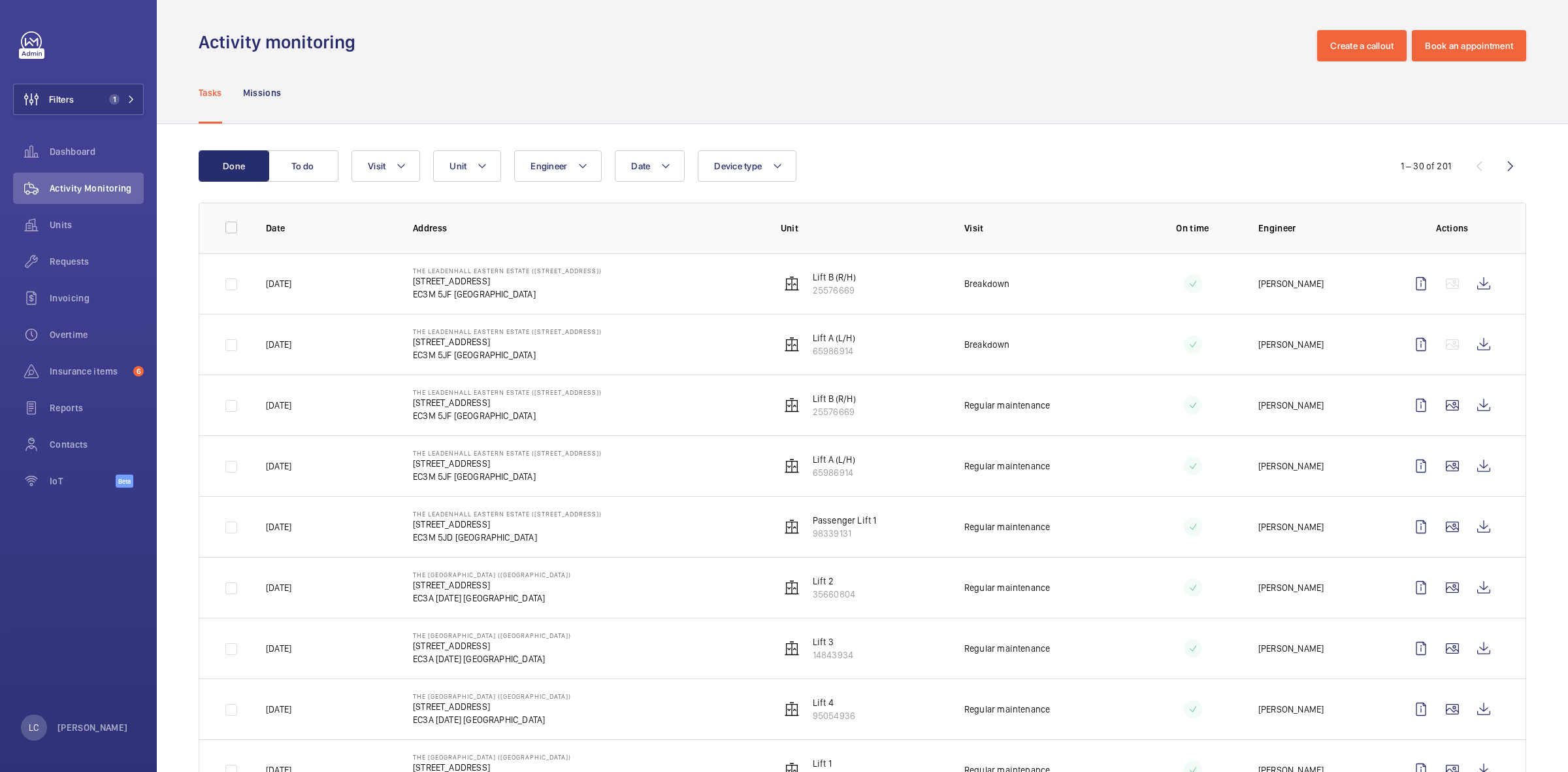
scroll to position [0, 0]
click at [76, 441] on span "Contacts" at bounding box center [96, 444] width 94 height 13
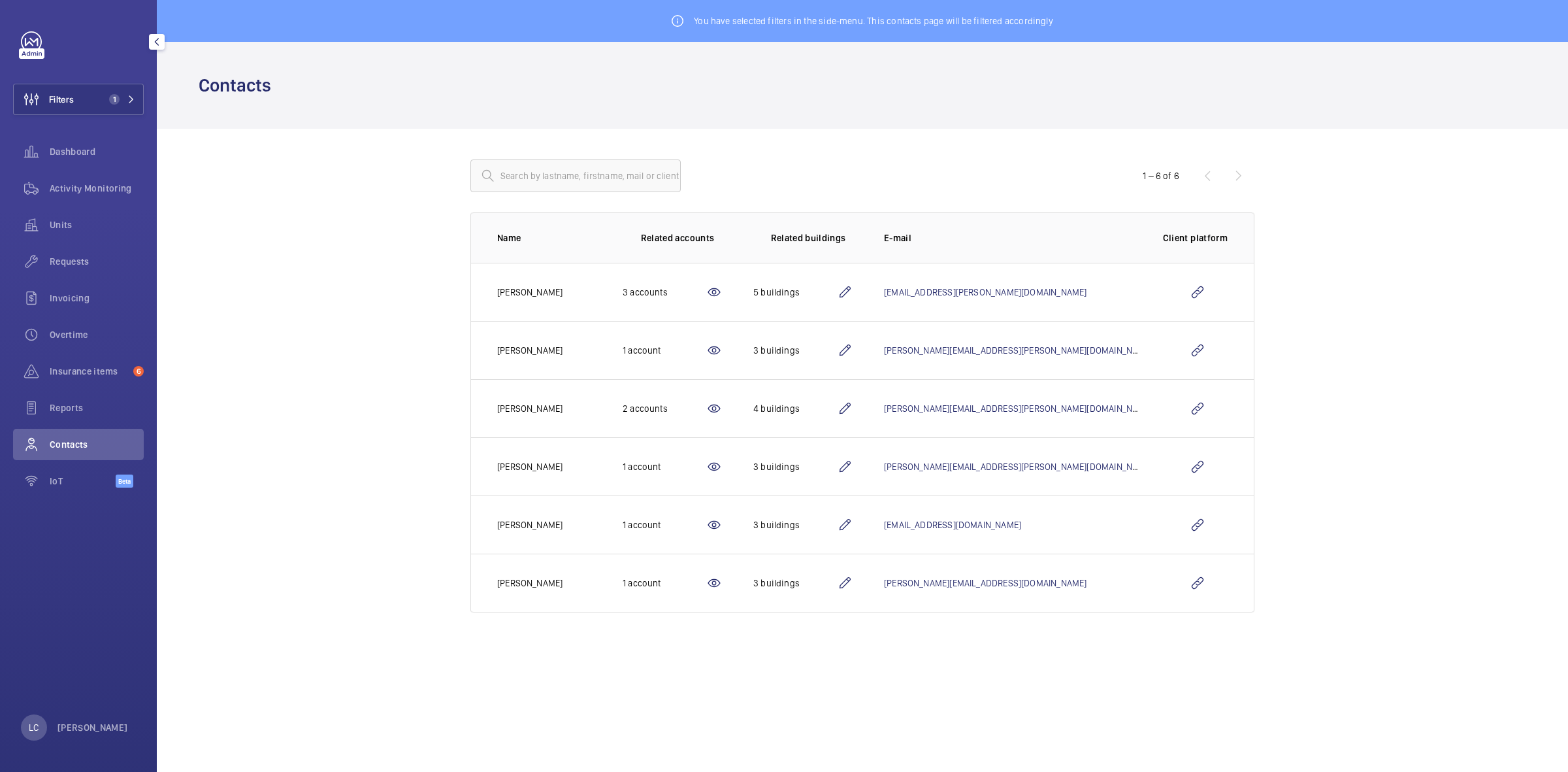
click at [97, 617] on div "LC Ling Chong" at bounding box center [75, 727] width 107 height 26
click at [96, 617] on div at bounding box center [784, 386] width 1568 height 772
click at [1190, 530] on wm-front-icon-button at bounding box center [1198, 525] width 31 height 31
